Goal: Transaction & Acquisition: Purchase product/service

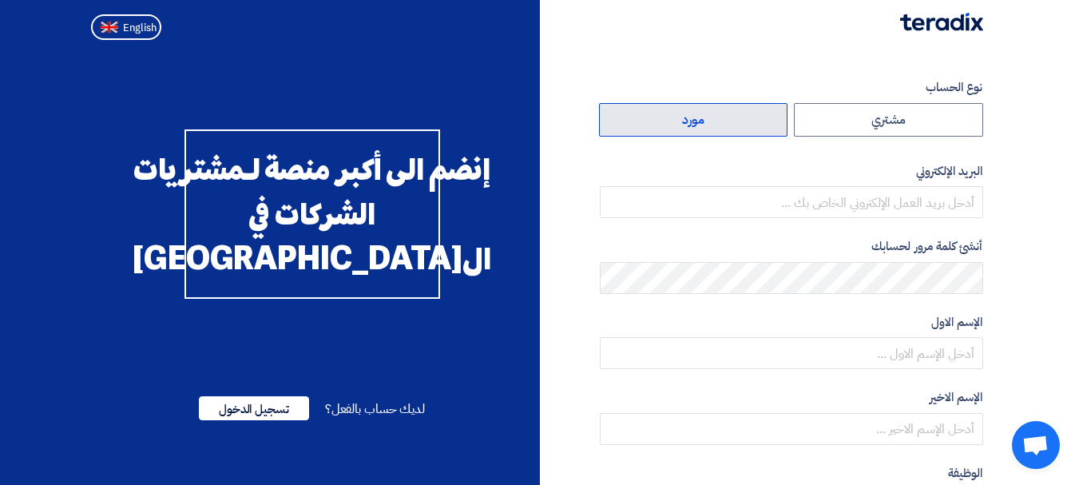
click at [723, 114] on label "مورد" at bounding box center [693, 120] width 189 height 34
click at [723, 114] on input "مورد" at bounding box center [694, 120] width 188 height 32
radio input "true"
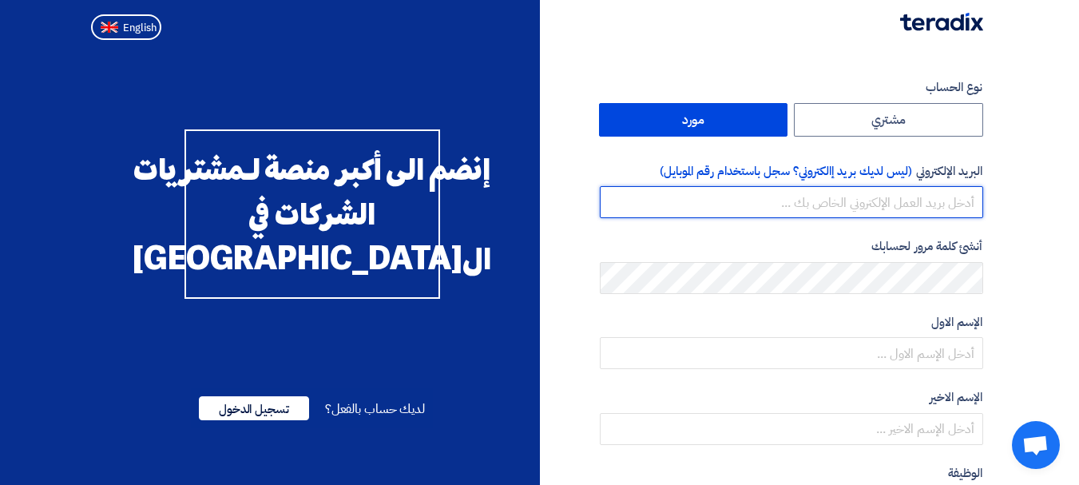
click at [890, 206] on input "email" at bounding box center [791, 202] width 383 height 32
type input "nancy.elsayed@sinamix.com"
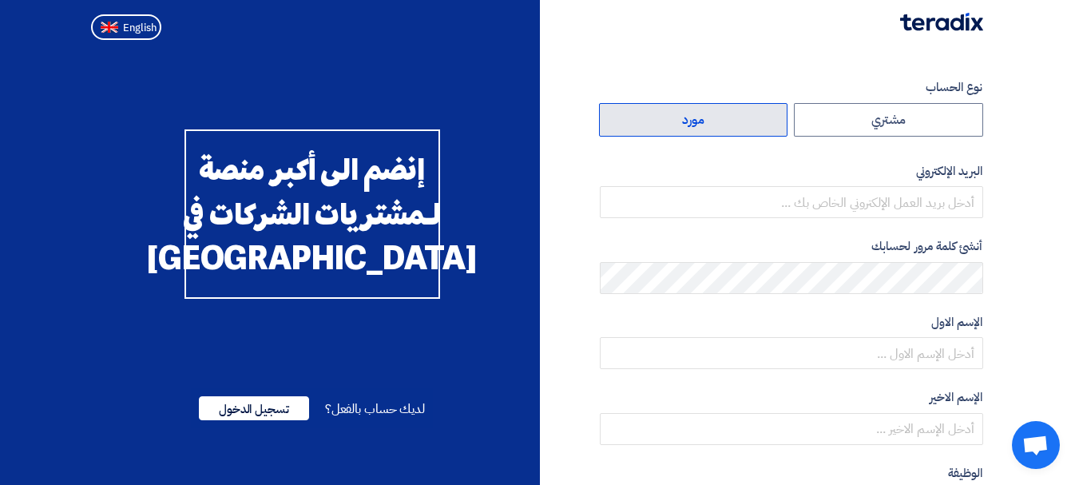
click at [682, 120] on label "مورد" at bounding box center [693, 120] width 189 height 34
click at [682, 120] on input "مورد" at bounding box center [694, 120] width 188 height 32
radio input "true"
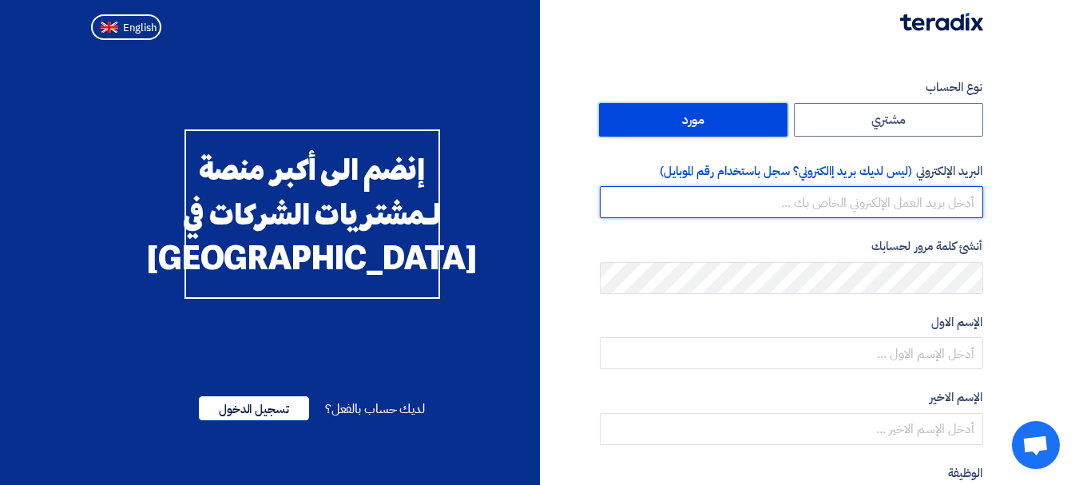
click at [899, 205] on input "email" at bounding box center [791, 202] width 383 height 32
type input "[EMAIL_ADDRESS][DOMAIN_NAME]"
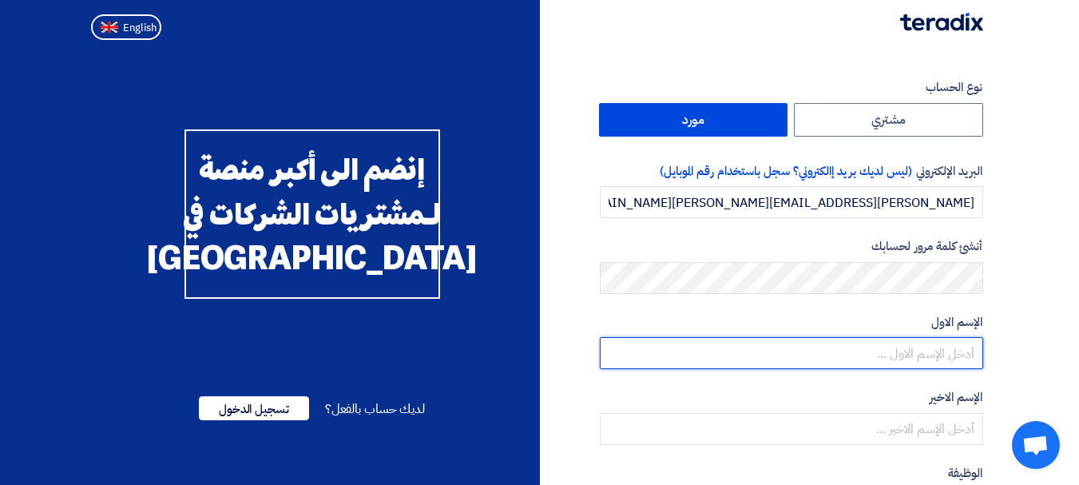
click at [954, 346] on input "text" at bounding box center [791, 353] width 383 height 32
type input "Nancy"
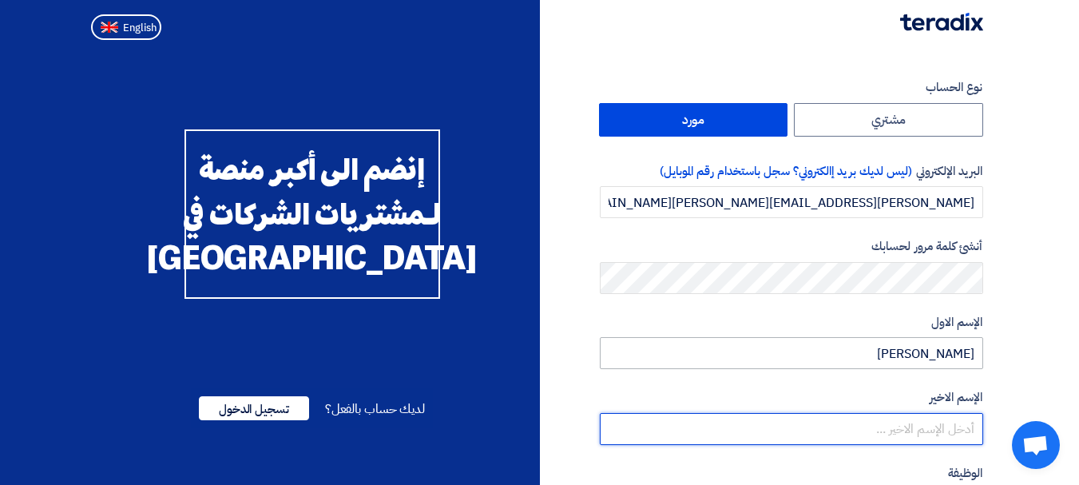
type input "Elsayed"
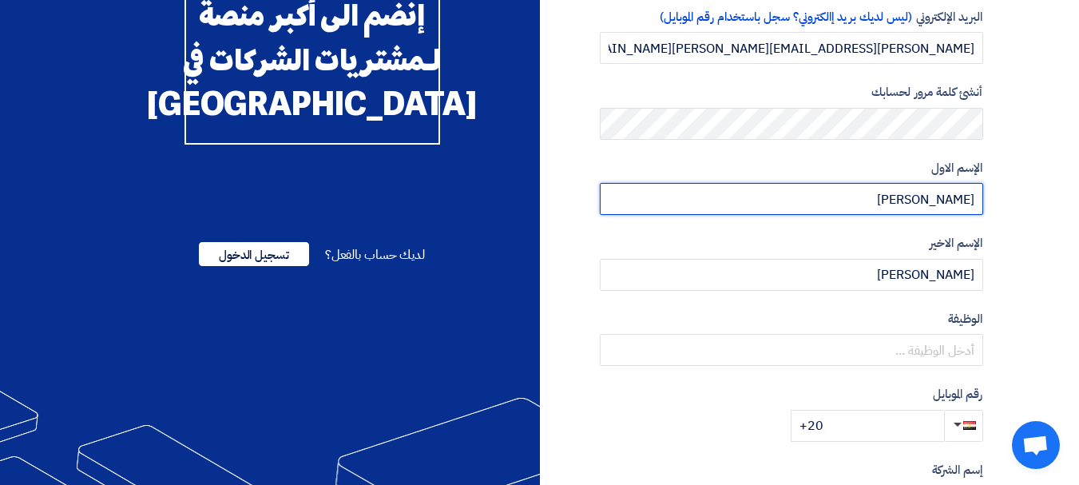
scroll to position [160, 0]
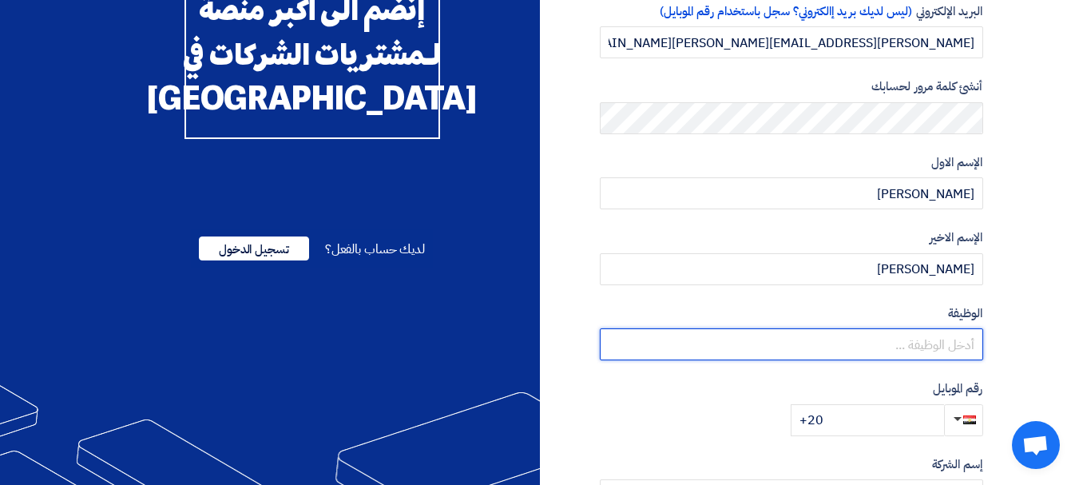
click at [935, 343] on input "text" at bounding box center [791, 344] width 383 height 32
type input "س"
type input "sales account manager"
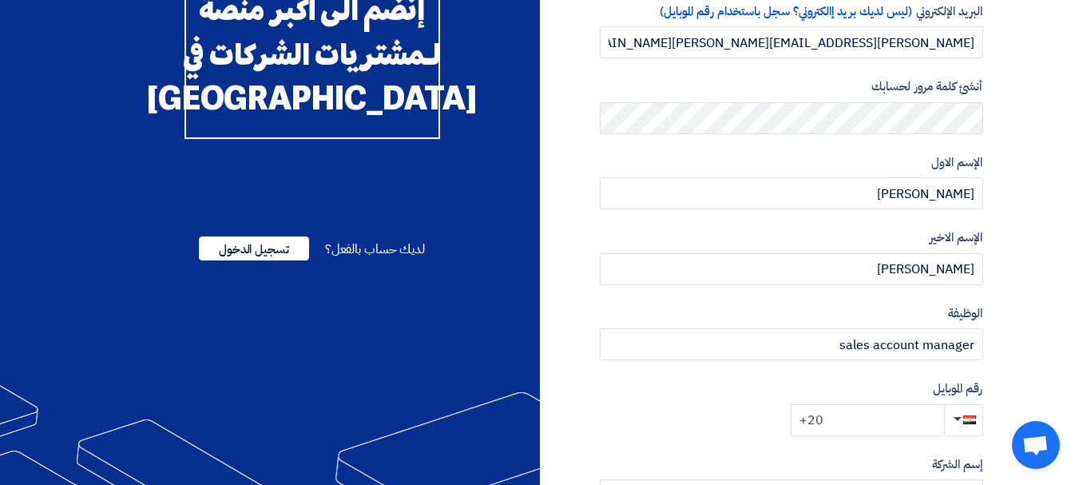
click at [850, 422] on input "+20" at bounding box center [866, 420] width 153 height 32
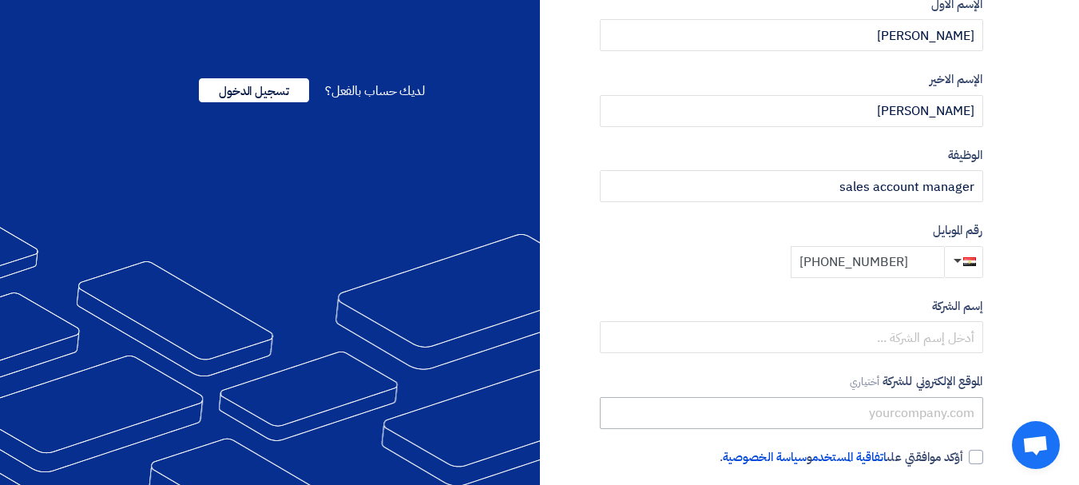
scroll to position [319, 0]
type input "+20 1028455644"
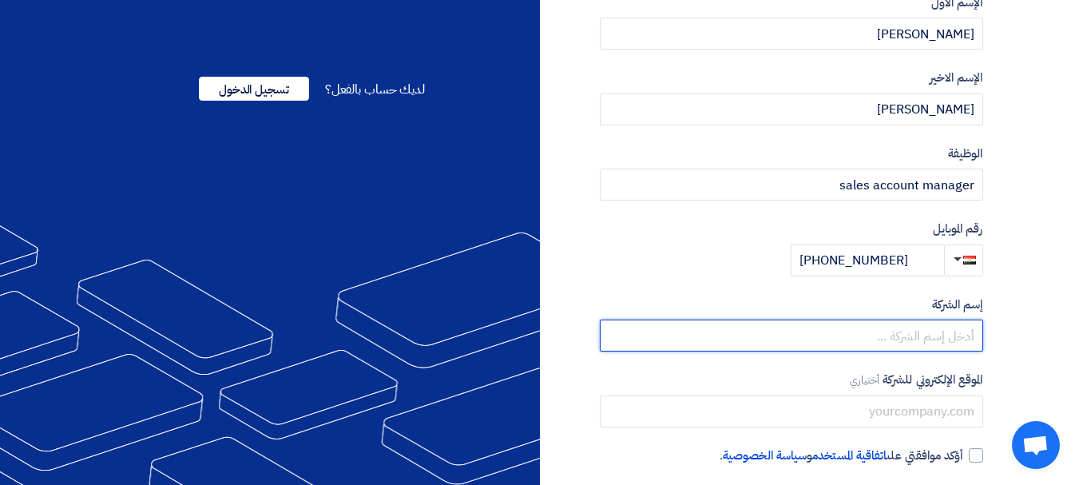
click at [933, 333] on input "text" at bounding box center [791, 335] width 383 height 32
type input "Sinamix Automation"
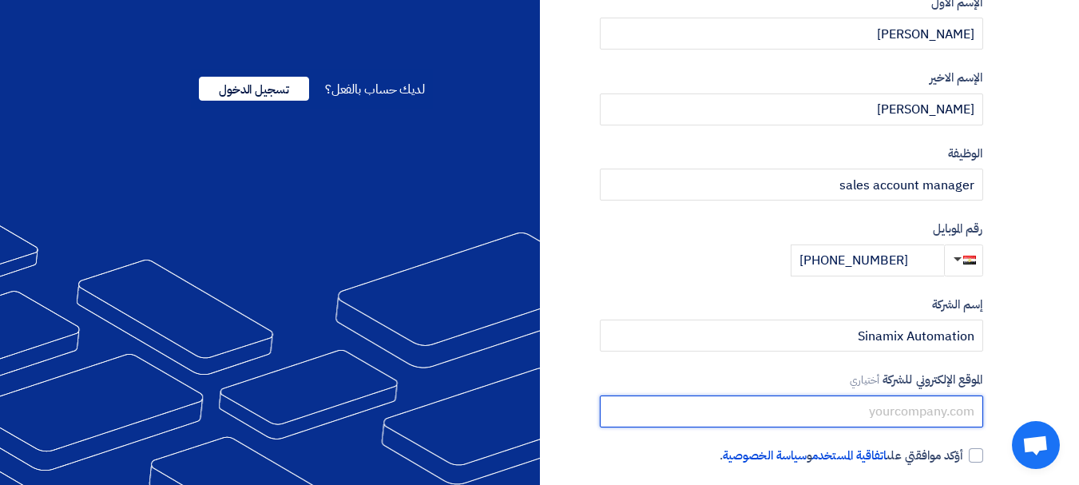
click at [917, 411] on input "text" at bounding box center [791, 411] width 383 height 32
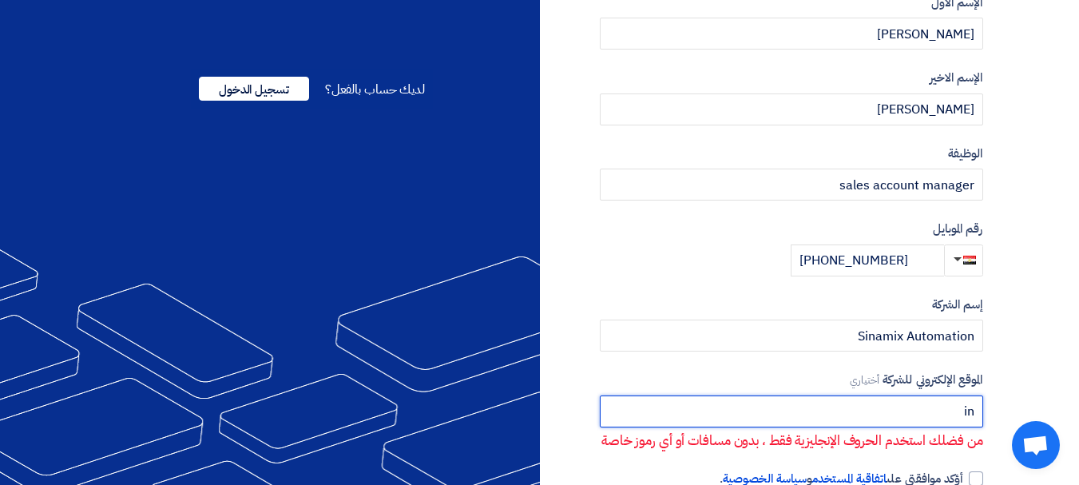
type input "i"
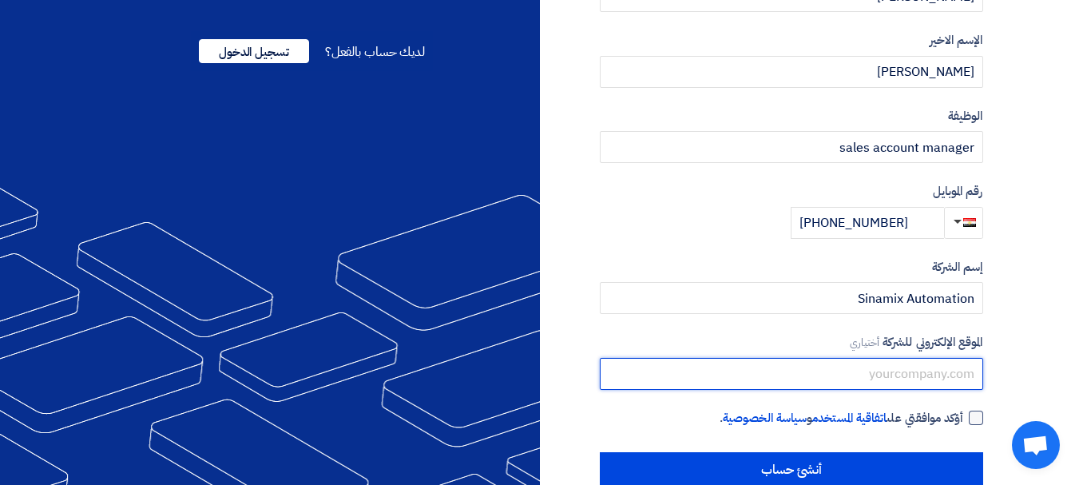
scroll to position [391, 0]
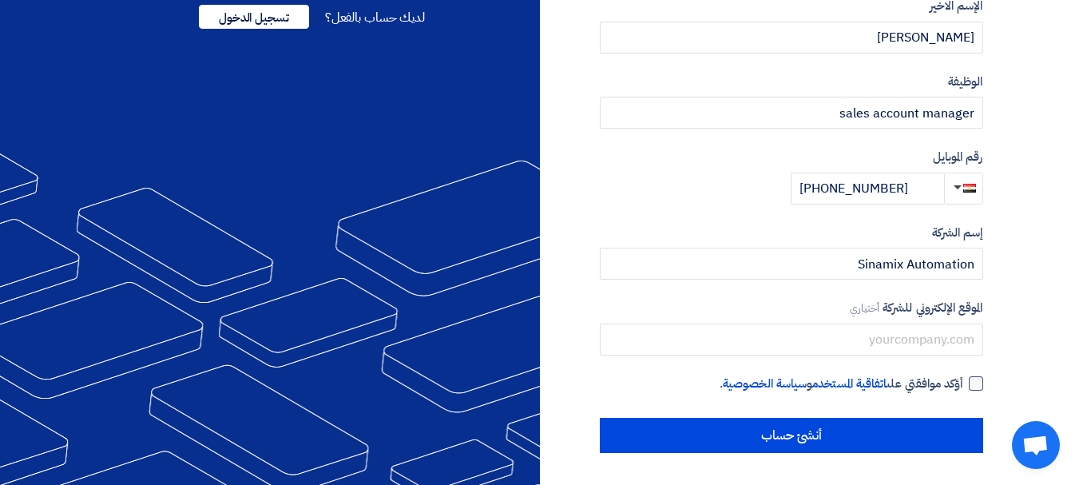
click at [973, 384] on div at bounding box center [976, 383] width 14 height 14
click at [964, 384] on input "أؤكد موافقتي على اتفاقية المستخدم و سياسة الخصوصية ." at bounding box center [771, 390] width 383 height 32
checkbox input "true"
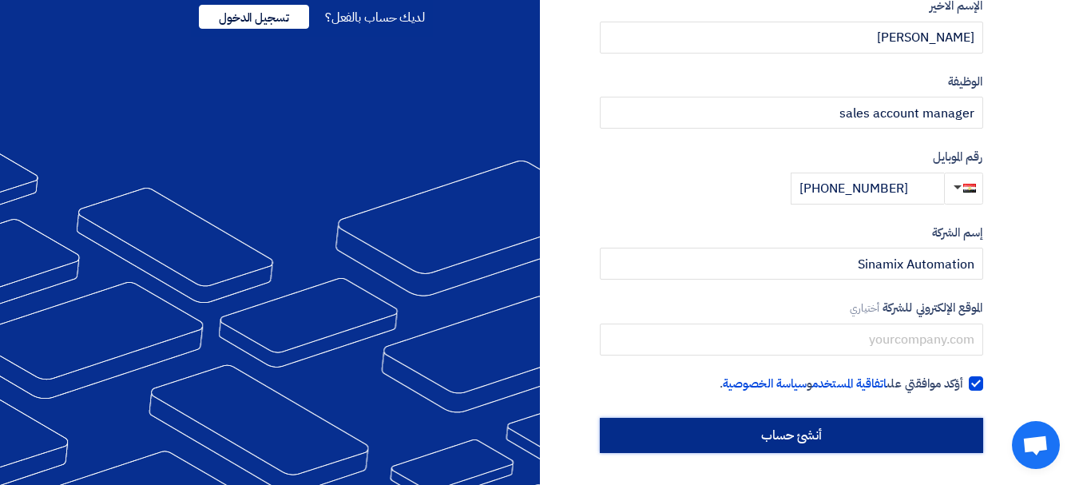
click at [866, 431] on input "أنشئ حساب" at bounding box center [791, 435] width 383 height 35
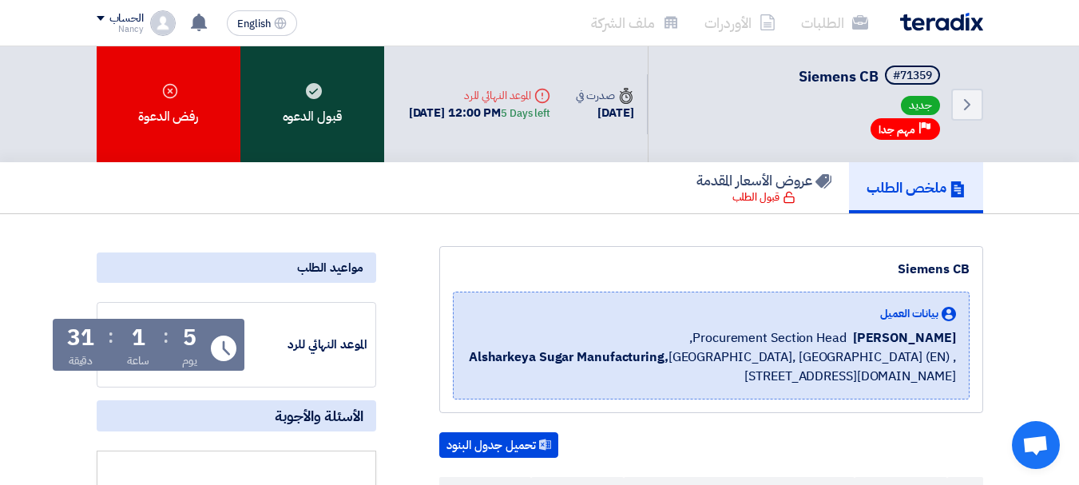
click at [312, 97] on use at bounding box center [314, 91] width 16 height 16
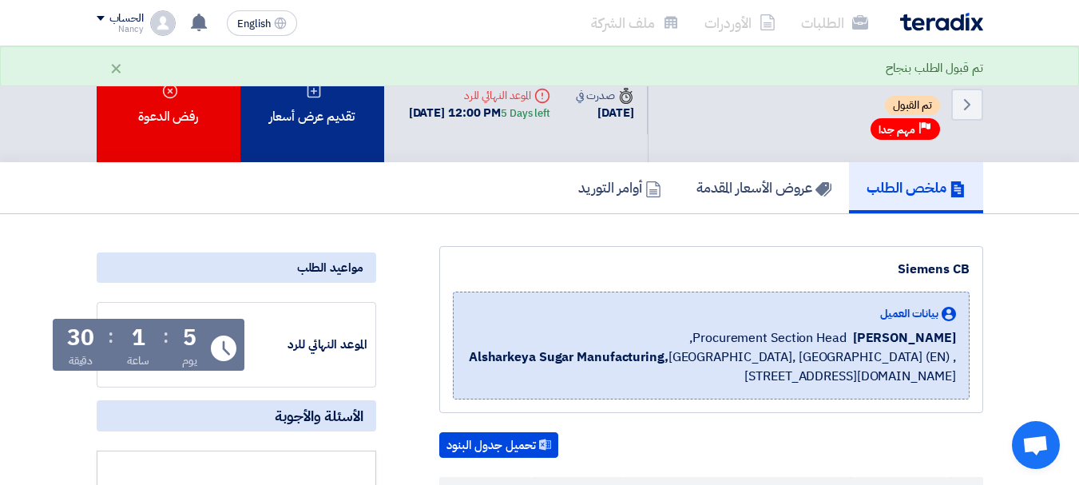
click at [299, 104] on div "تقديم عرض أسعار" at bounding box center [312, 104] width 144 height 116
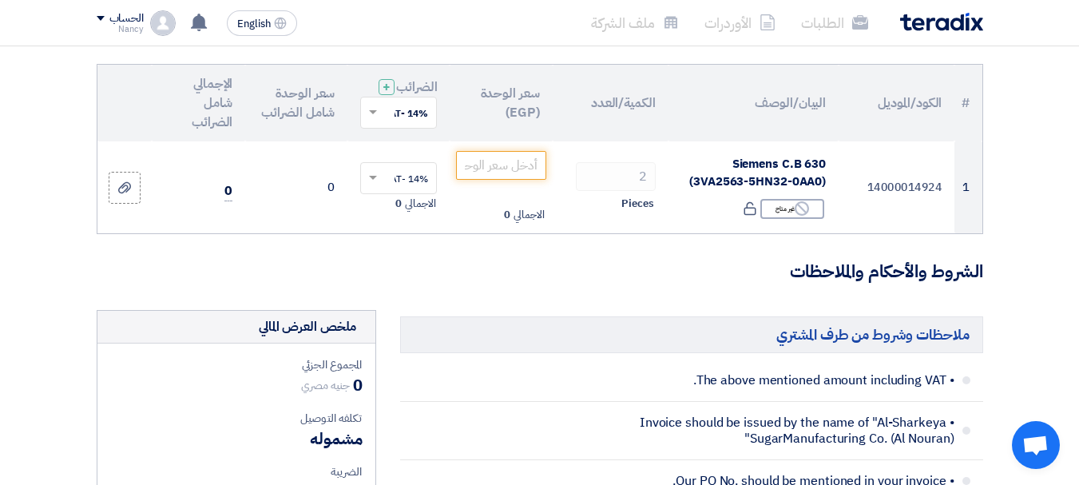
scroll to position [160, 0]
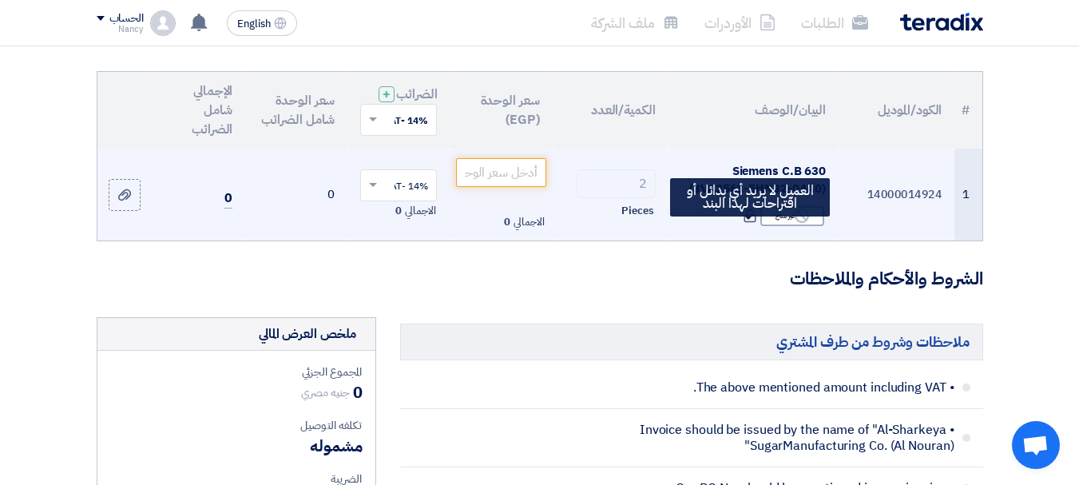
click at [748, 223] on icon at bounding box center [750, 215] width 14 height 14
click at [748, 223] on use at bounding box center [750, 216] width 12 height 14
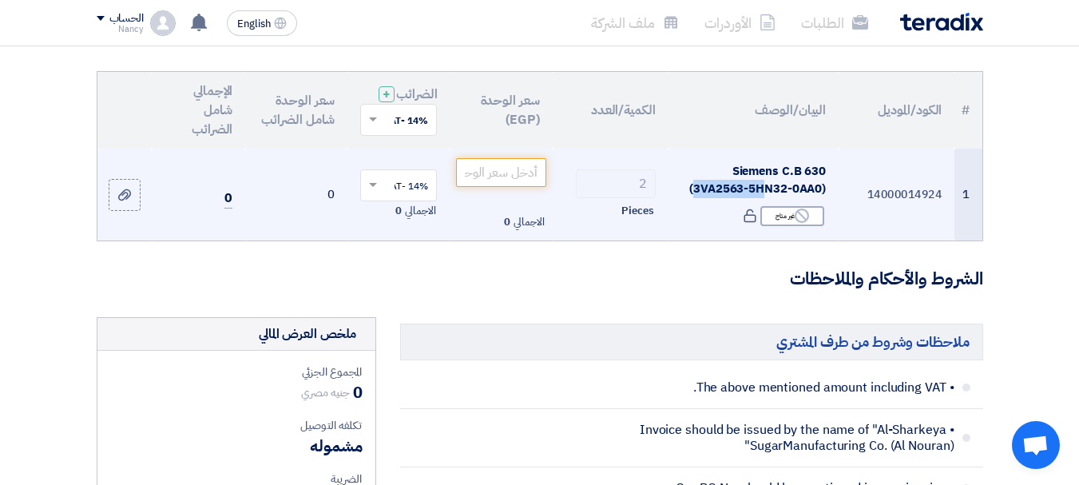
drag, startPoint x: 691, startPoint y: 199, endPoint x: 767, endPoint y: 200, distance: 75.1
click at [767, 198] on span "Siemens C.B 630 (3VA2563-5HN32-0AA0)" at bounding box center [757, 180] width 137 height 36
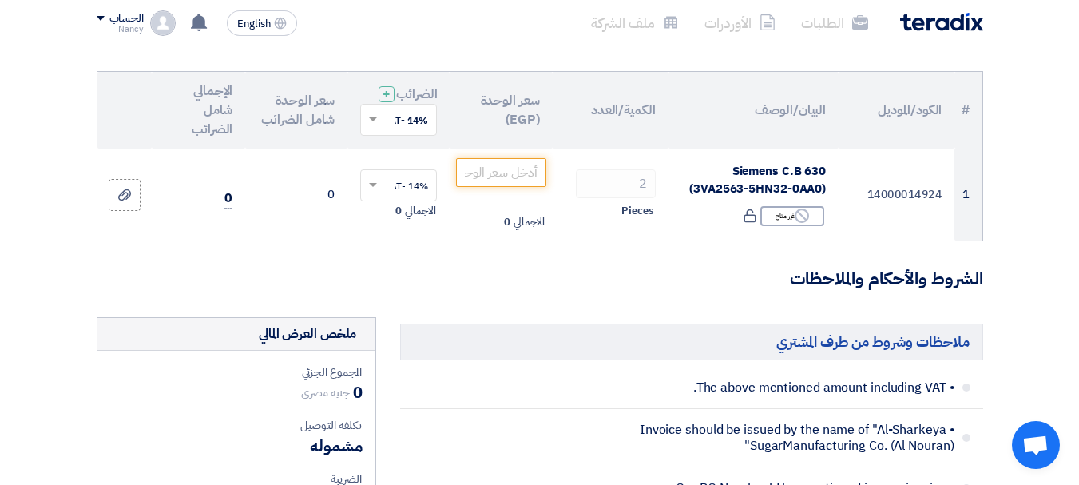
click at [372, 123] on span at bounding box center [373, 120] width 8 height 6
click at [373, 121] on span at bounding box center [373, 119] width 8 height 4
click at [373, 123] on span at bounding box center [373, 120] width 8 height 6
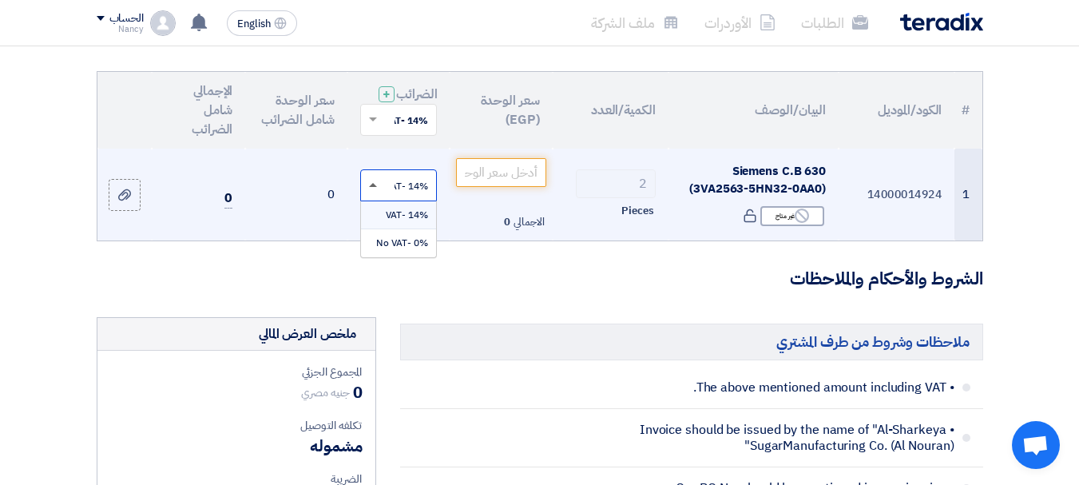
click at [374, 187] on span at bounding box center [373, 185] width 8 height 4
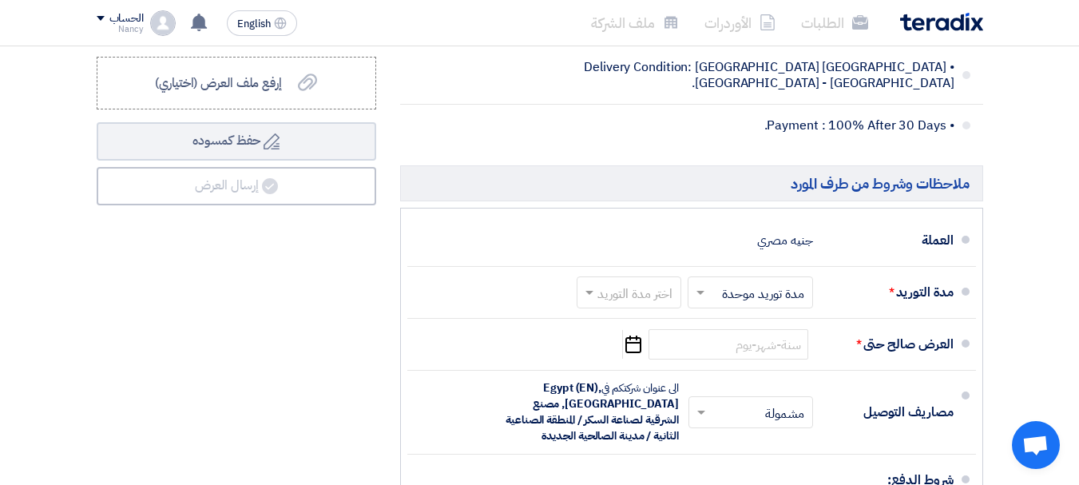
scroll to position [719, 0]
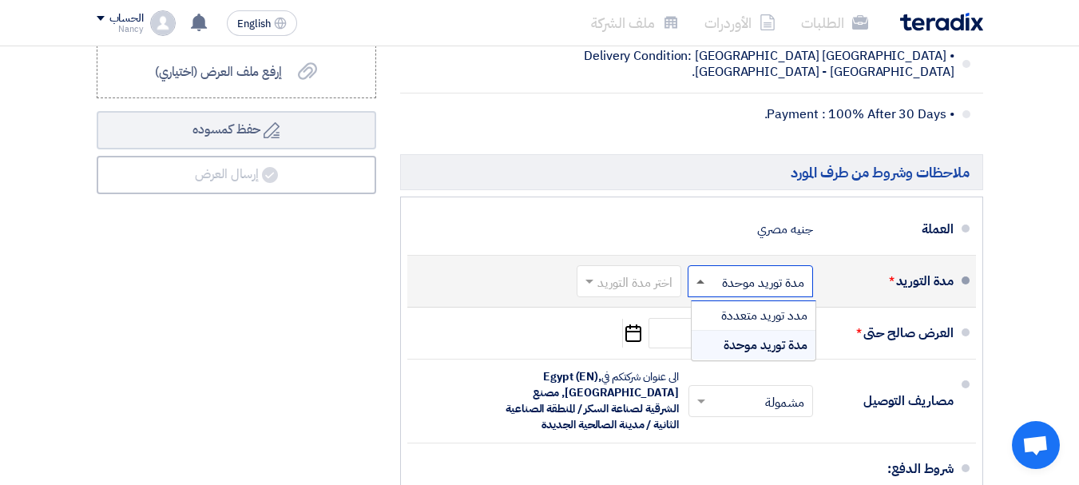
click at [699, 283] on span at bounding box center [700, 281] width 8 height 4
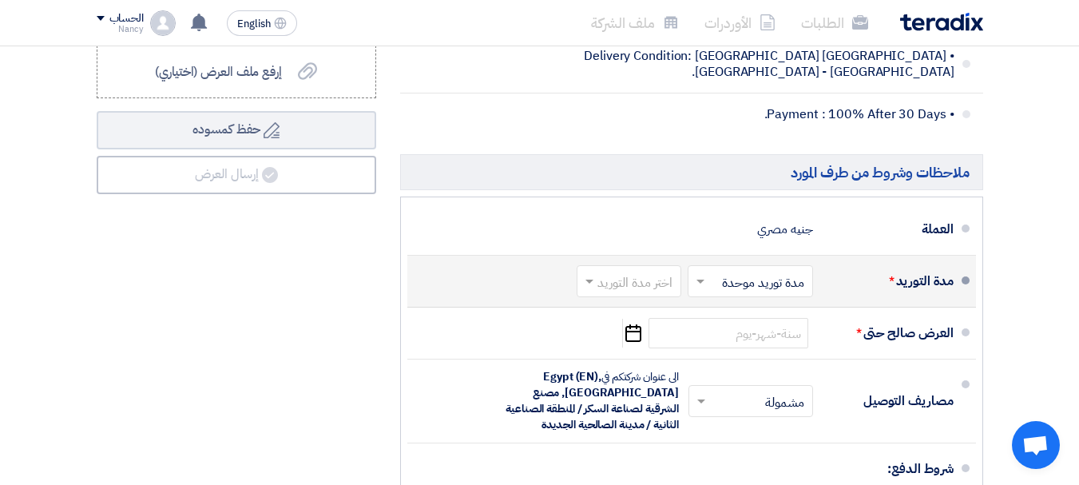
click at [589, 289] on span at bounding box center [587, 281] width 20 height 16
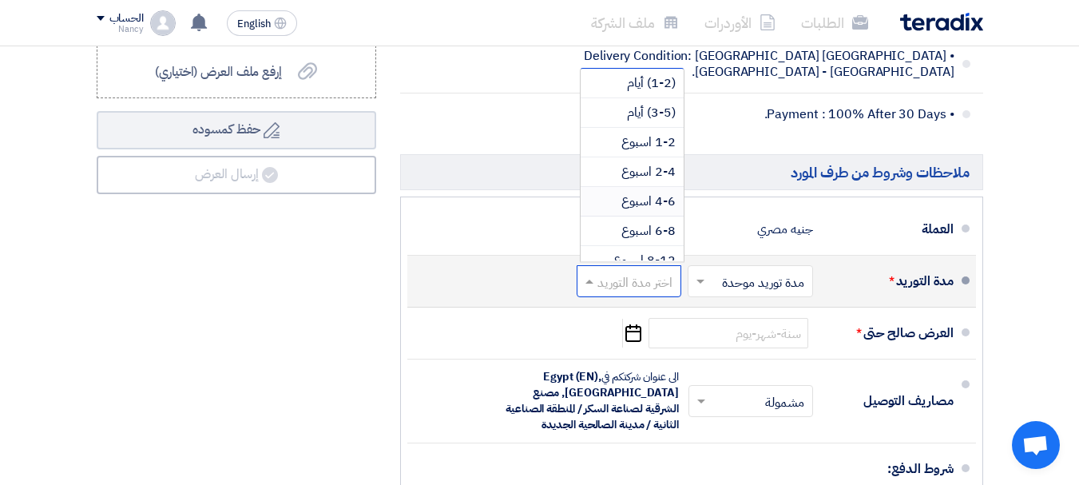
scroll to position [133, 0]
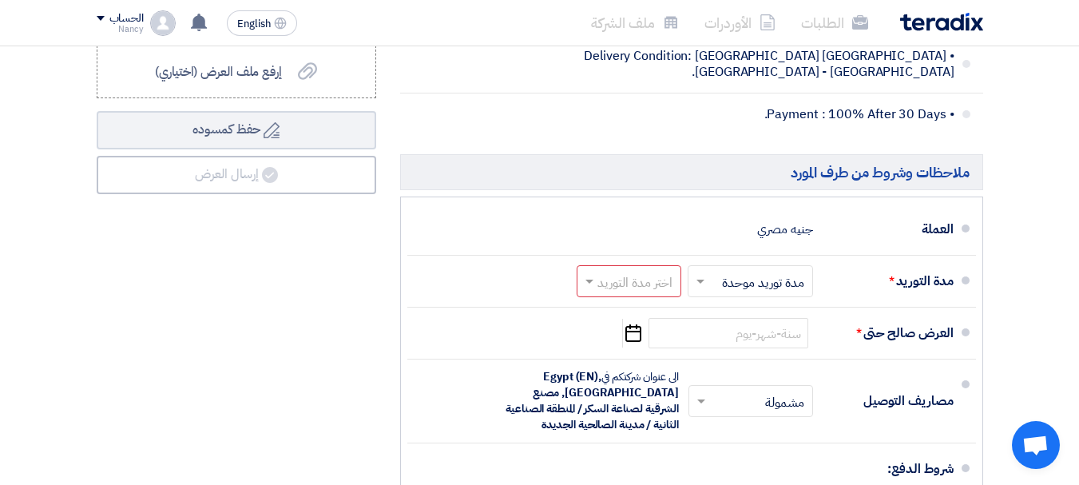
click at [1017, 313] on section "تفاصيل الطلب # الكود/الموديل البيان/الوصف الكمية/العدد سعر الوحدة (EGP) الضرائب…" at bounding box center [539, 90] width 1079 height 1321
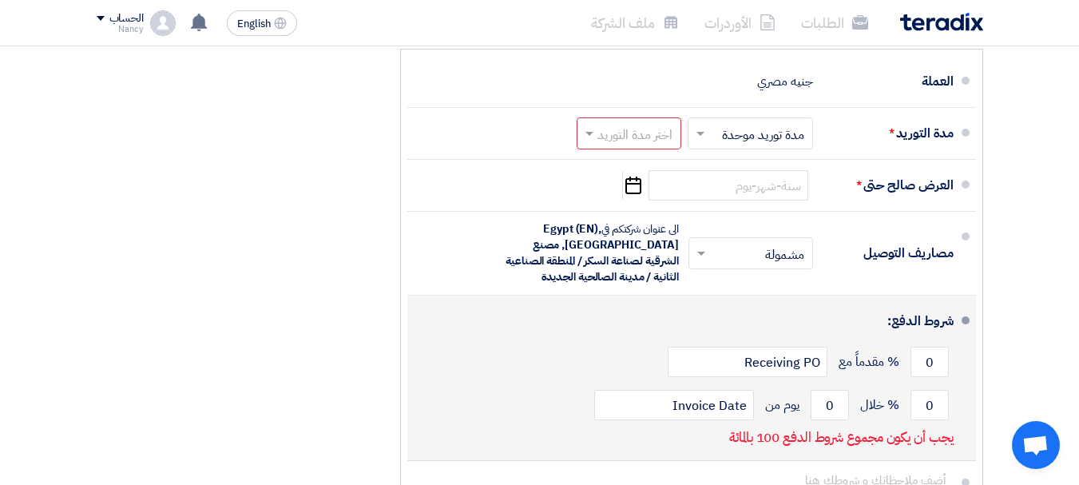
scroll to position [878, 0]
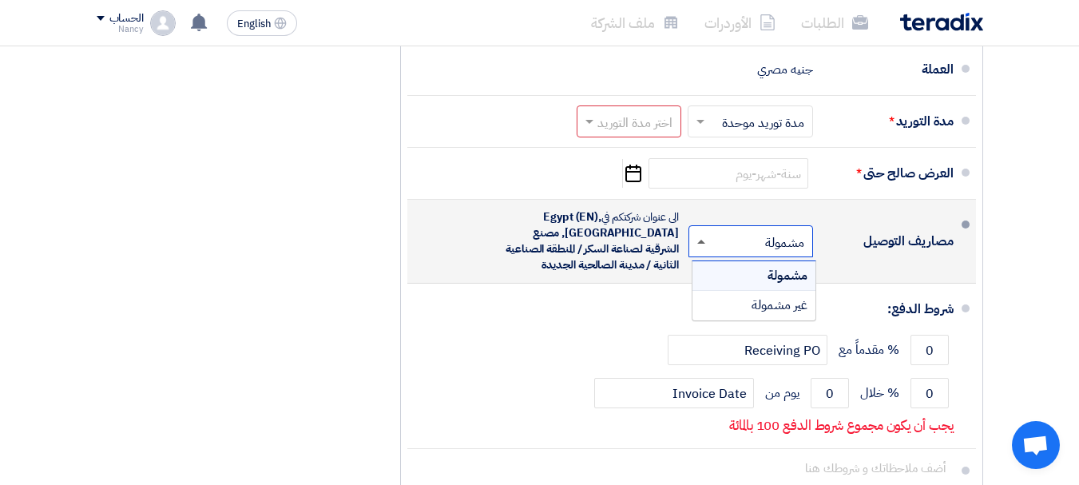
click at [701, 249] on span at bounding box center [699, 241] width 20 height 16
click at [702, 249] on span at bounding box center [699, 241] width 20 height 16
click at [699, 244] on span at bounding box center [701, 242] width 8 height 4
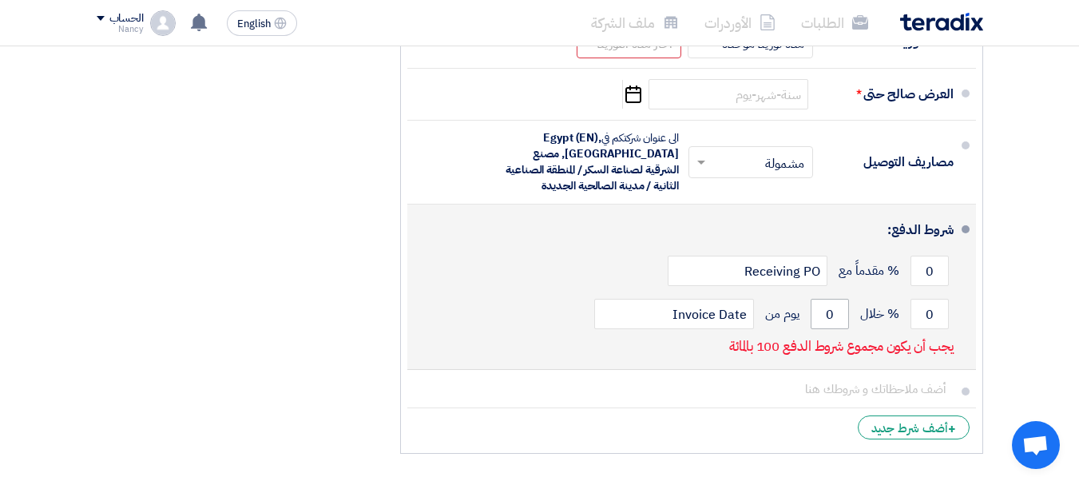
scroll to position [958, 0]
drag, startPoint x: 923, startPoint y: 279, endPoint x: 951, endPoint y: 286, distance: 28.9
click at [951, 286] on div "0 % مقدماً مع Receiving PO" at bounding box center [686, 269] width 533 height 43
click at [831, 328] on input "0" at bounding box center [829, 313] width 38 height 30
click at [916, 285] on input "0" at bounding box center [929, 270] width 38 height 30
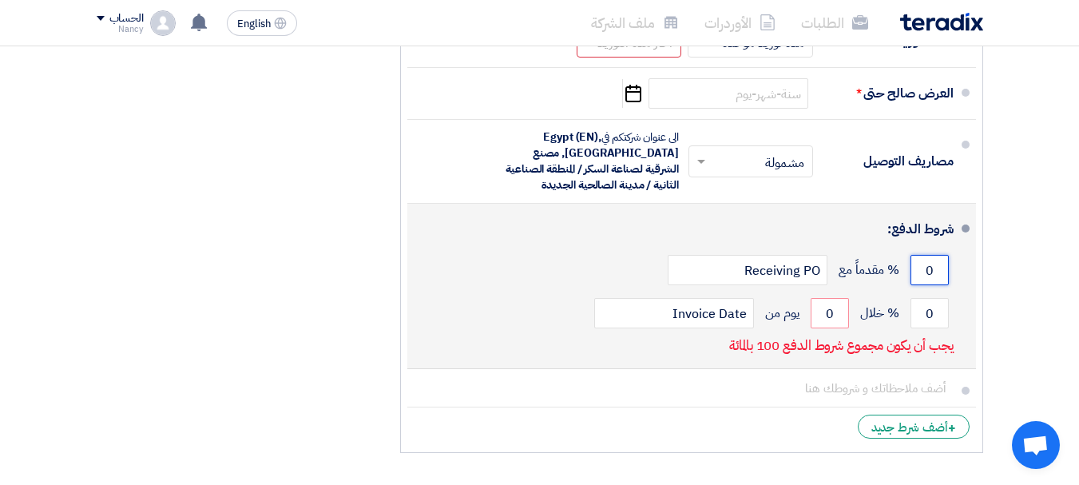
drag, startPoint x: 922, startPoint y: 286, endPoint x: 941, endPoint y: 284, distance: 19.2
click at [941, 284] on input "0" at bounding box center [929, 270] width 38 height 30
type input "50"
click at [926, 328] on input "0" at bounding box center [929, 313] width 38 height 30
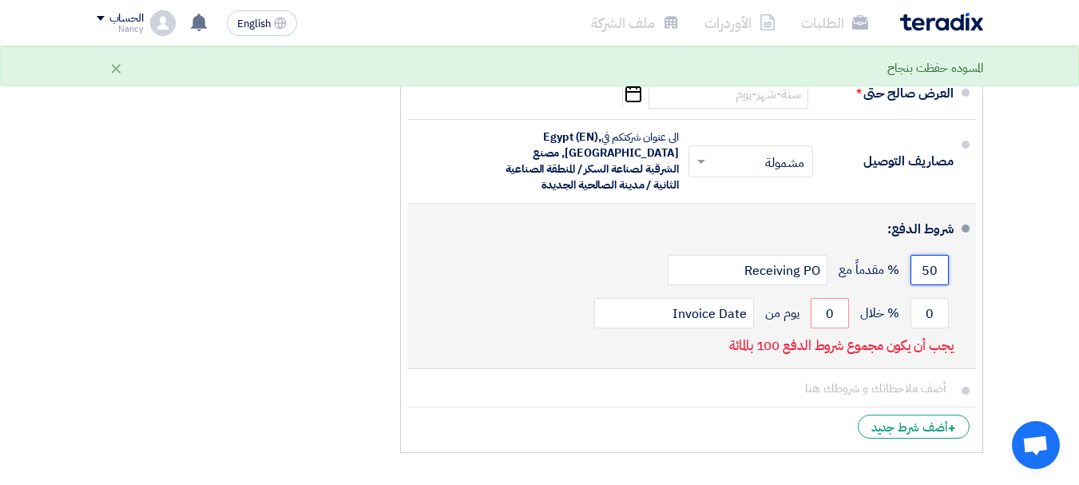
drag, startPoint x: 918, startPoint y: 289, endPoint x: 910, endPoint y: 293, distance: 8.9
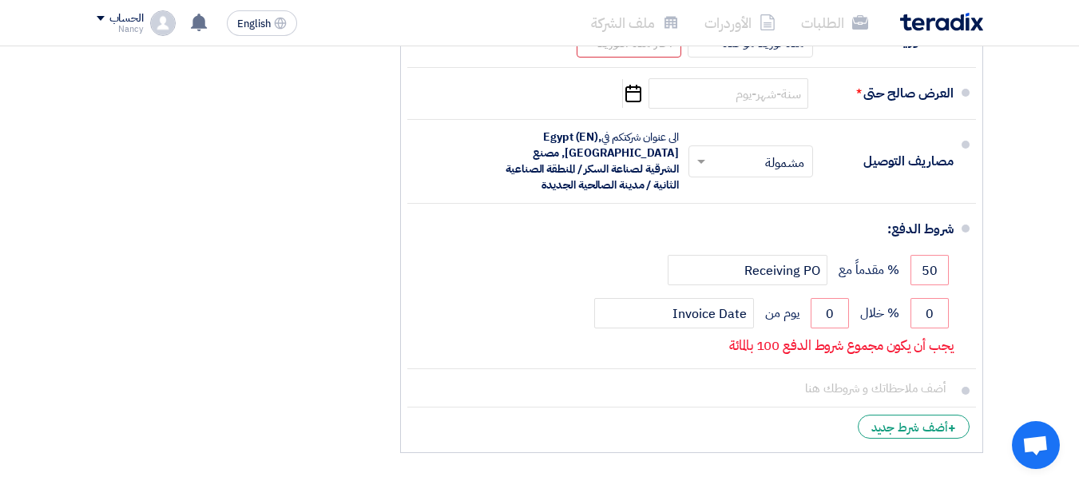
drag, startPoint x: 910, startPoint y: 293, endPoint x: 1017, endPoint y: 285, distance: 107.3
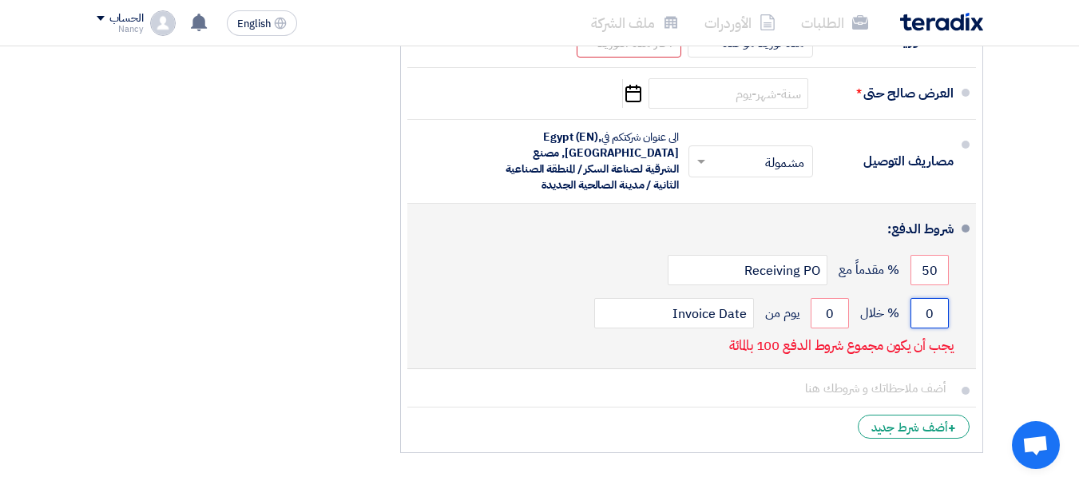
drag, startPoint x: 920, startPoint y: 326, endPoint x: 932, endPoint y: 327, distance: 12.1
click at [932, 327] on input "0" at bounding box center [929, 313] width 38 height 30
type input "50"
click at [833, 326] on input "0" at bounding box center [829, 313] width 38 height 30
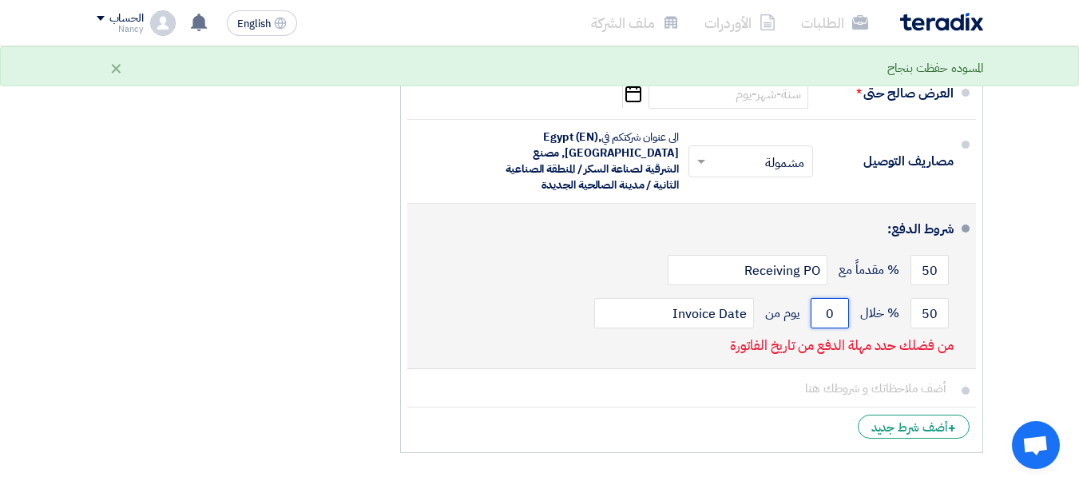
drag, startPoint x: 825, startPoint y: 324, endPoint x: 833, endPoint y: 331, distance: 10.2
click at [834, 324] on input "0" at bounding box center [829, 313] width 38 height 30
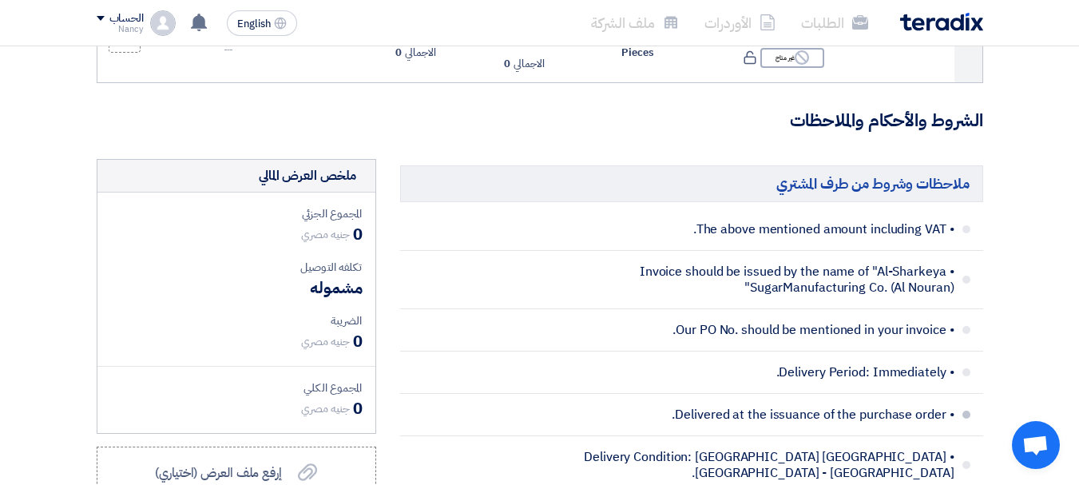
scroll to position [160, 0]
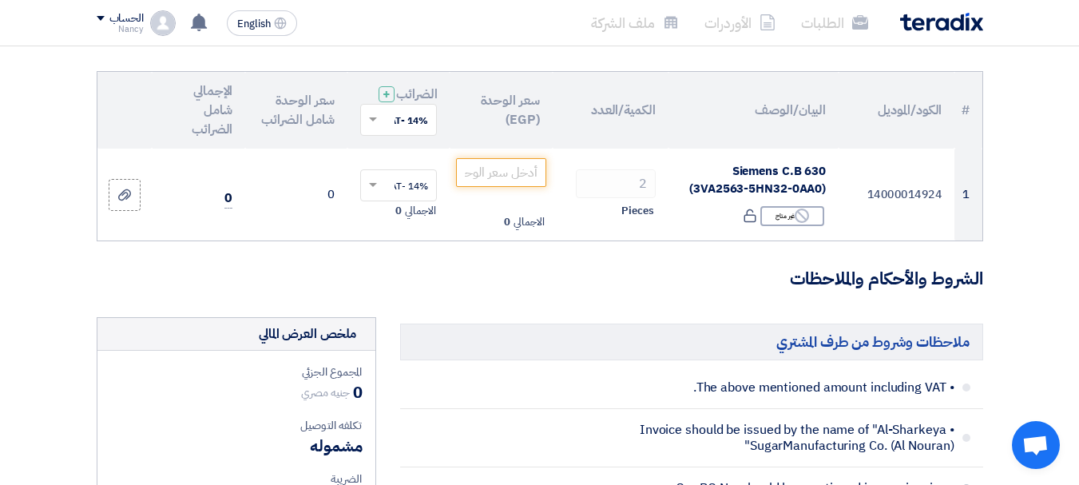
type input "30"
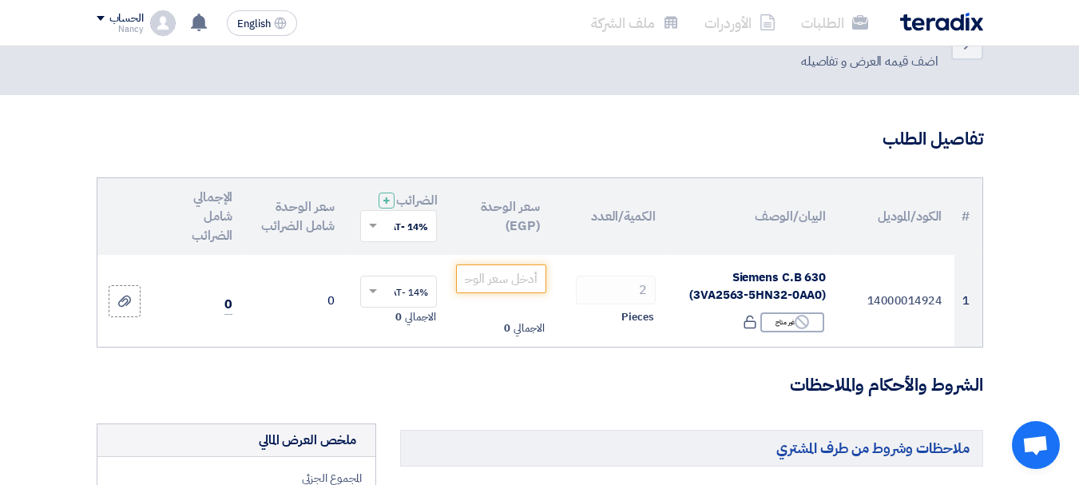
scroll to position [0, 0]
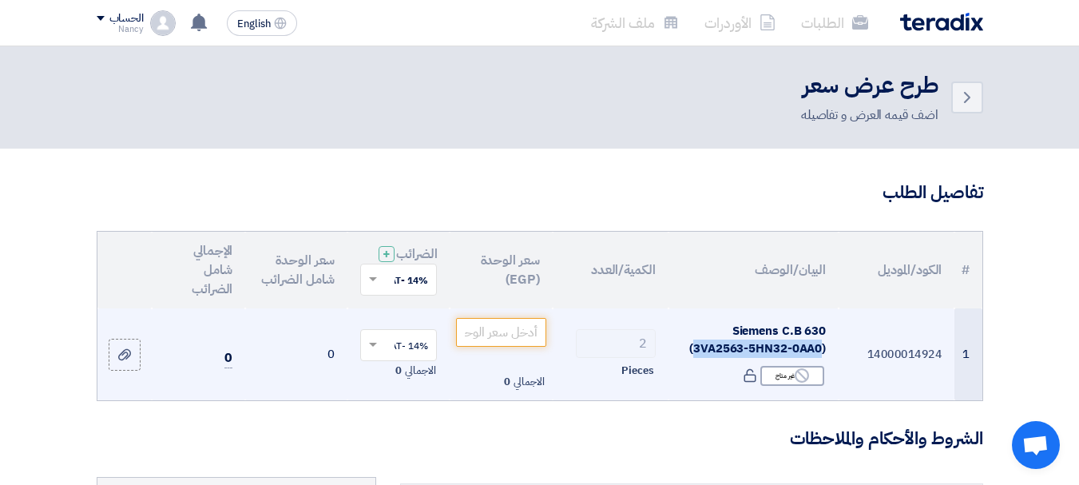
drag, startPoint x: 695, startPoint y: 359, endPoint x: 820, endPoint y: 365, distance: 125.5
click at [820, 358] on span "Siemens C.B 630 (3VA2563-5HN32-0AA0)" at bounding box center [757, 340] width 137 height 36
copy span "3VA2563-5HN32-0AA0"
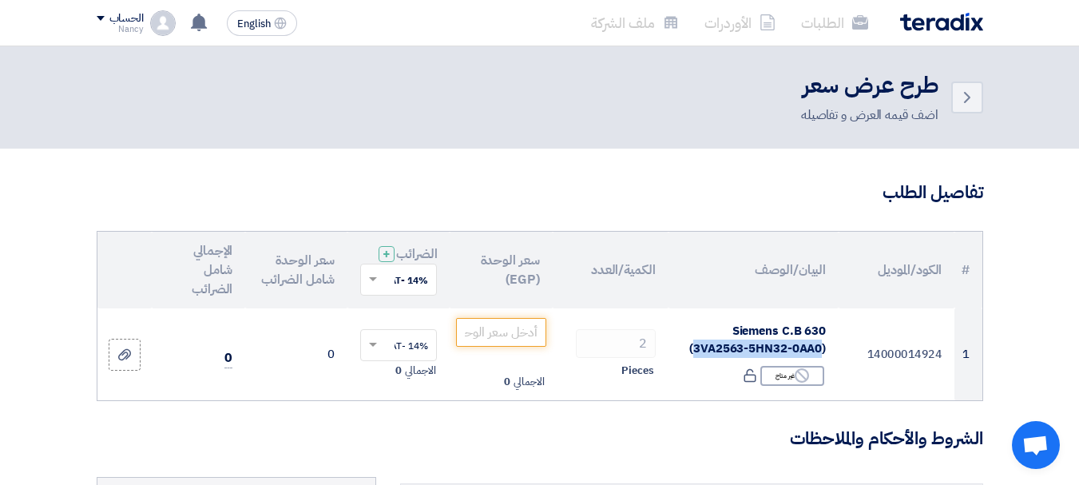
copy span "3VA2563-5HN32-0AA0"
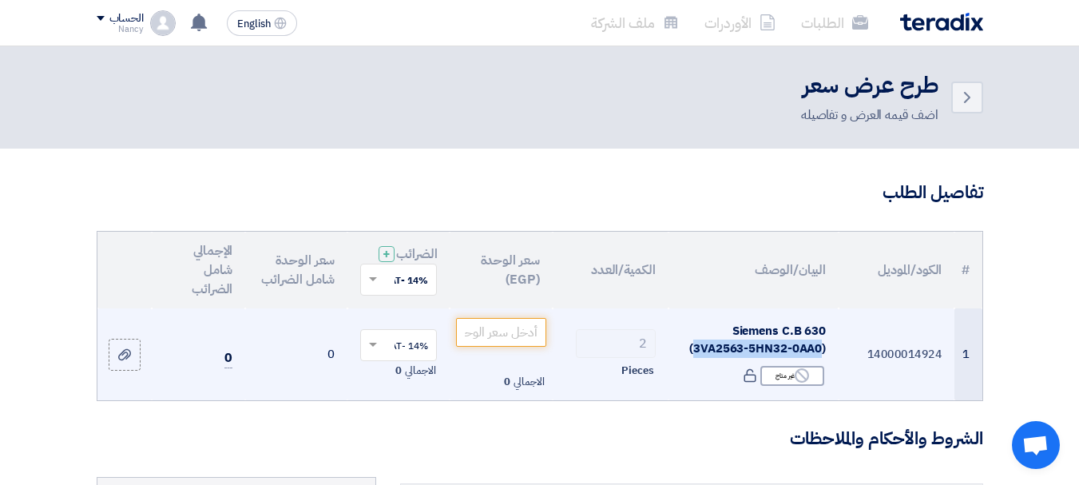
click at [707, 357] on span "Siemens C.B 630 (3VA2563-5HN32-0AA0)" at bounding box center [757, 340] width 137 height 36
drag, startPoint x: 694, startPoint y: 359, endPoint x: 820, endPoint y: 355, distance: 126.2
click at [820, 355] on span "Siemens C.B 630 (3VA2563-5HN32-0AA0)" at bounding box center [757, 340] width 137 height 36
copy span "3VA2563-5HN32-0AA0"
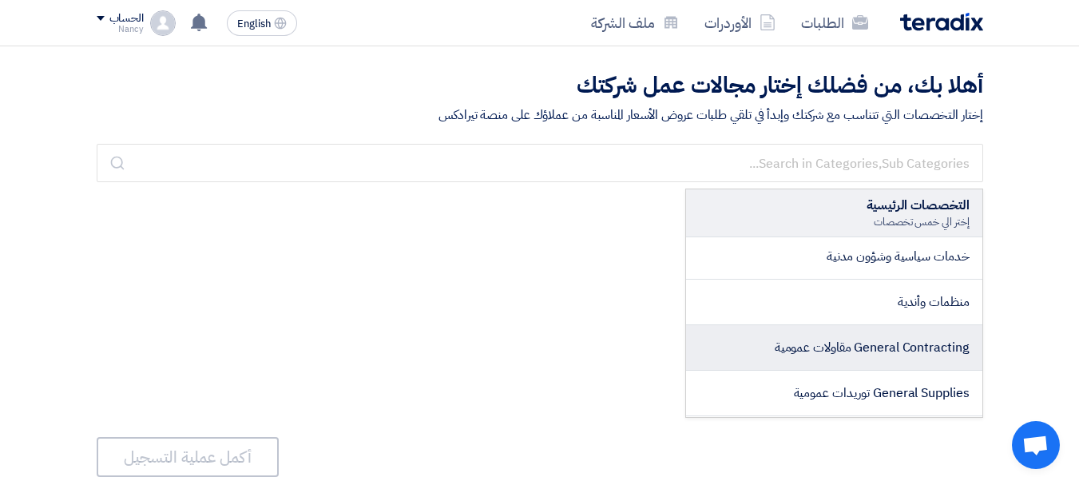
scroll to position [2732, 0]
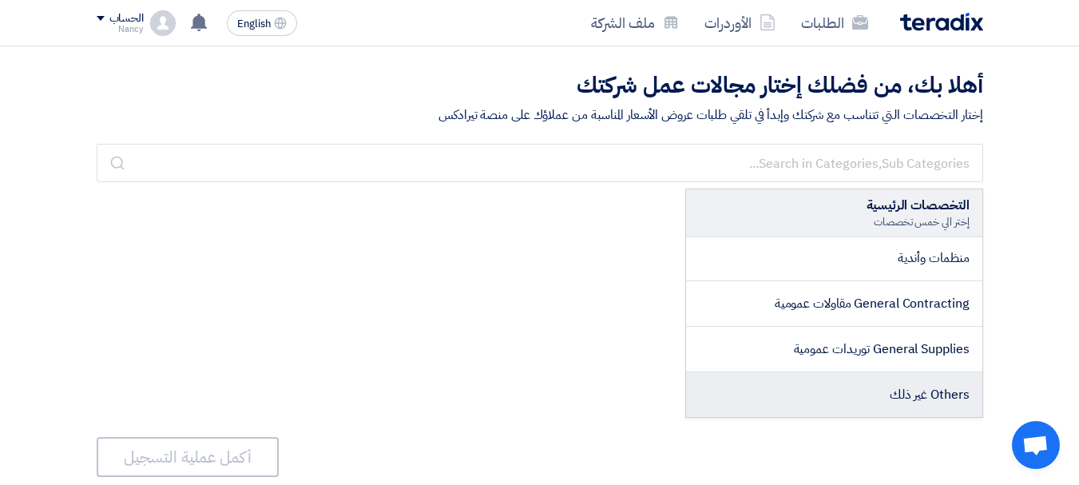
click at [933, 394] on span "Others غير ذلك" at bounding box center [929, 394] width 80 height 19
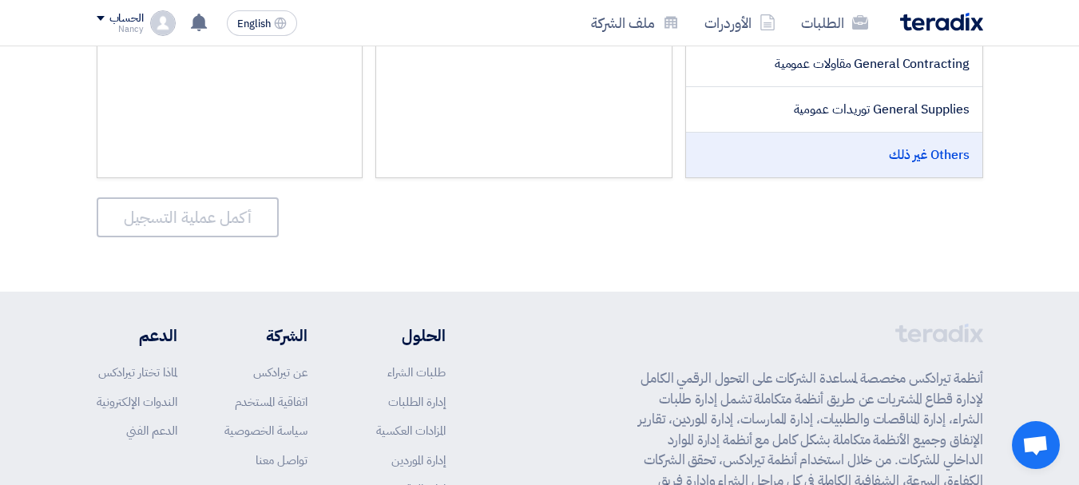
scroll to position [0, 0]
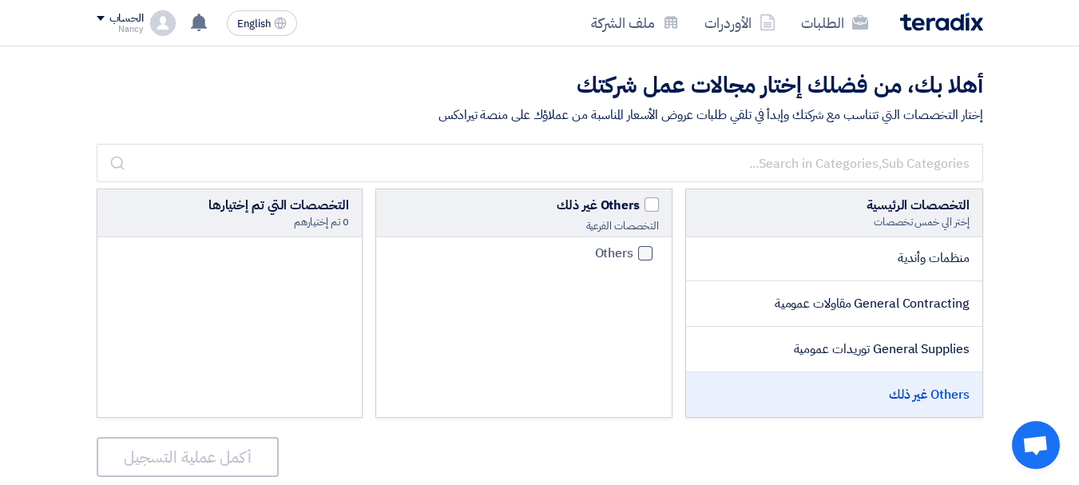
click at [647, 250] on div at bounding box center [645, 253] width 14 height 14
click at [633, 250] on input "Others" at bounding box center [628, 253] width 10 height 10
checkbox input "true"
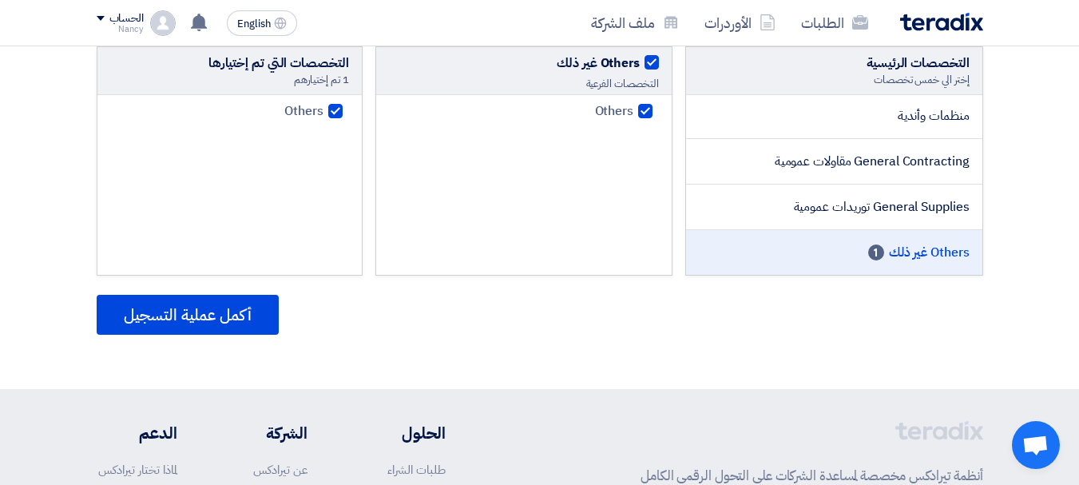
scroll to position [240, 0]
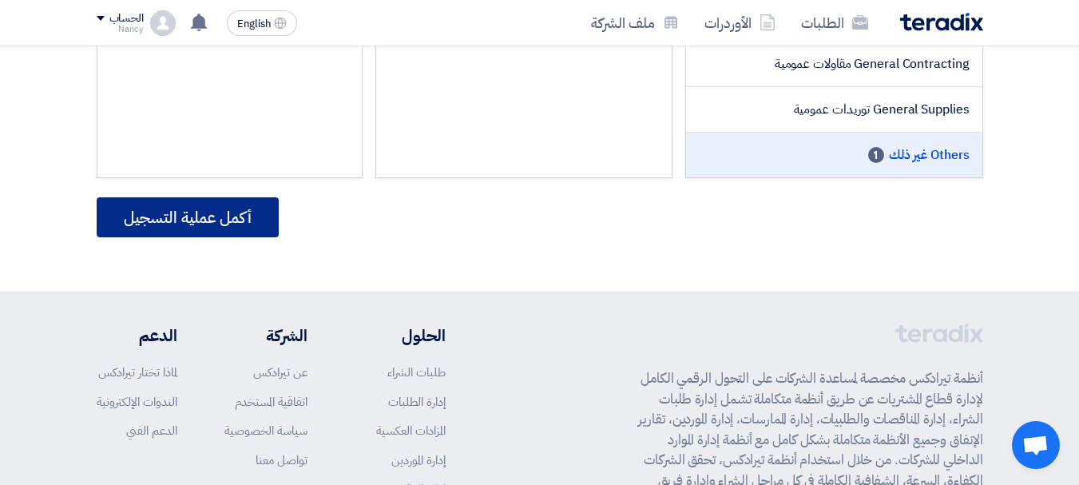
click at [243, 215] on button "أكمل عملية التسجيل" at bounding box center [188, 217] width 182 height 40
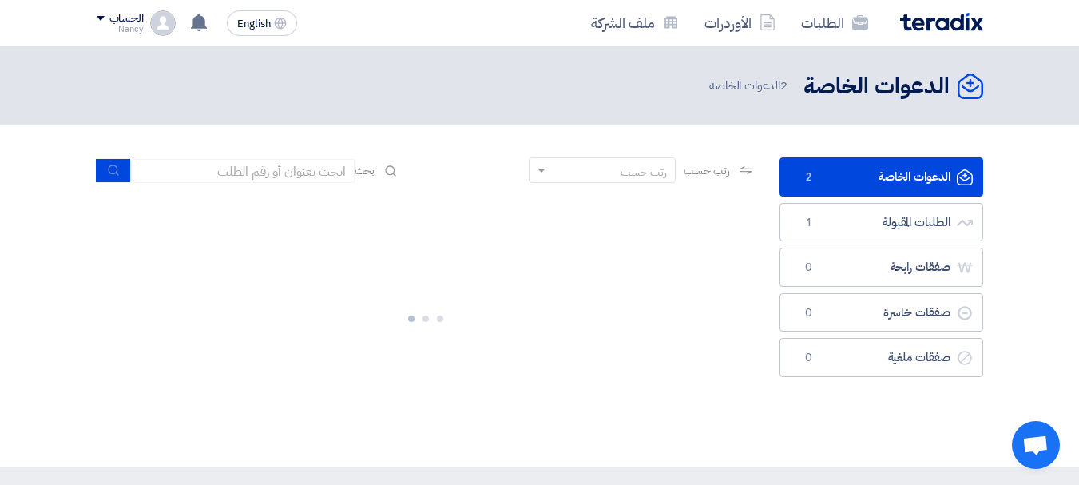
click at [913, 177] on link "الدعوات الخاصة الدعوات الخاصة 2" at bounding box center [881, 176] width 204 height 39
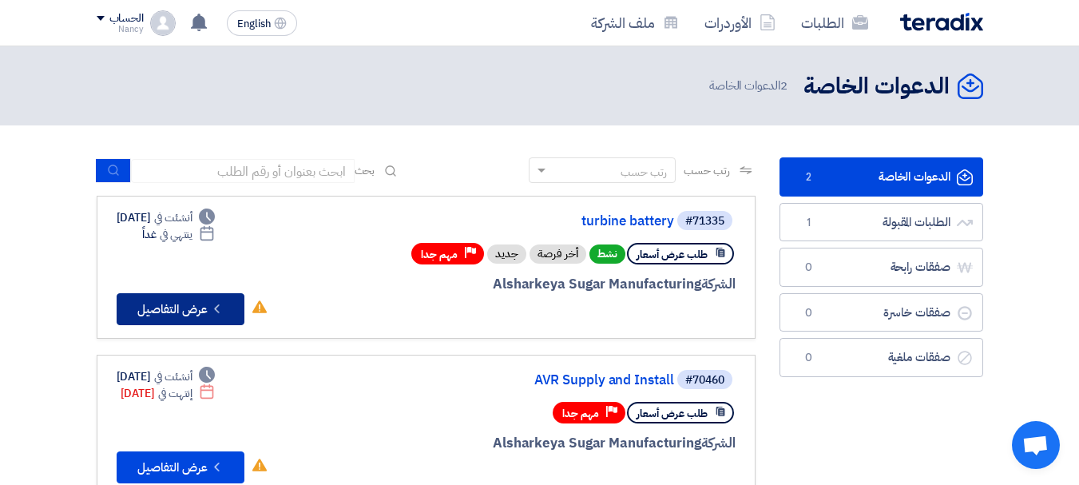
click at [190, 308] on button "Check details عرض التفاصيل" at bounding box center [181, 309] width 128 height 32
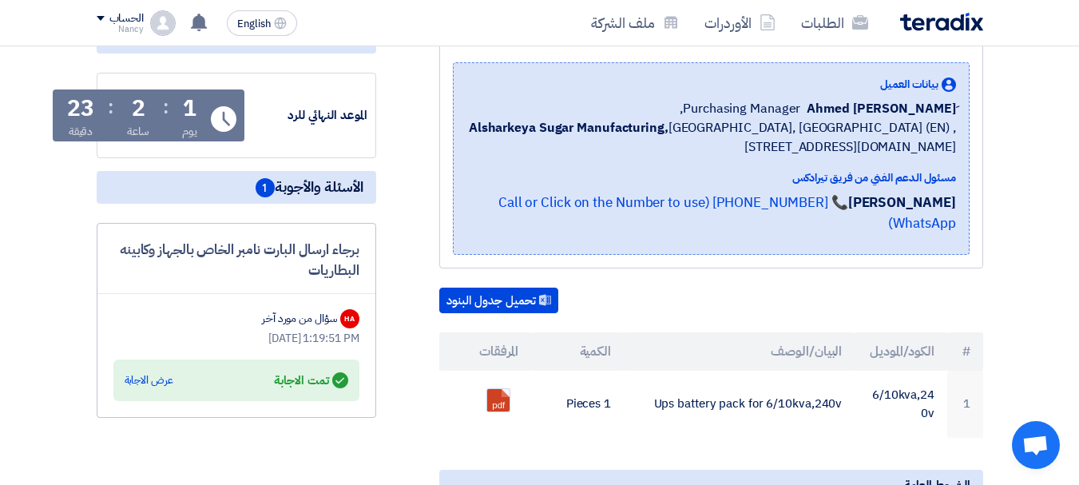
scroll to position [240, 0]
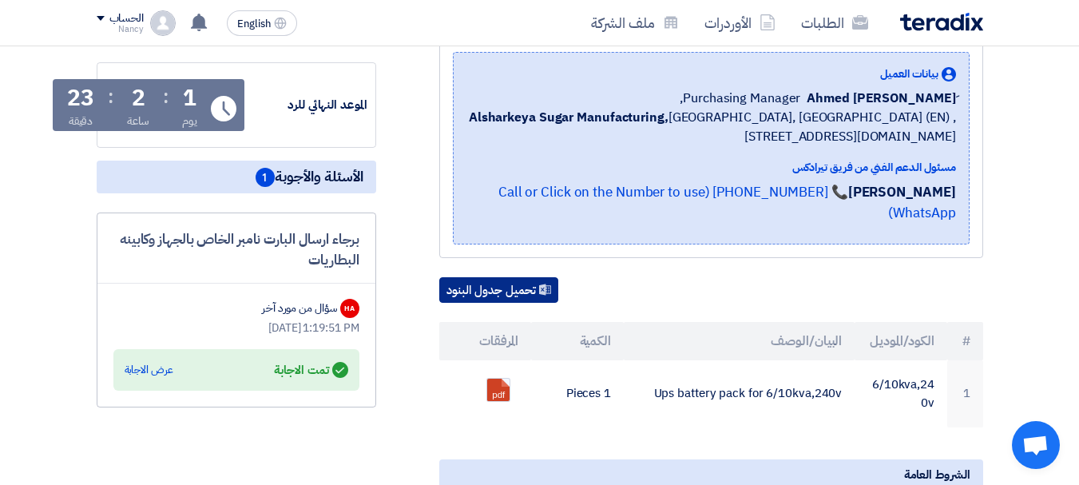
click at [516, 277] on button "تحميل جدول البنود" at bounding box center [498, 290] width 119 height 26
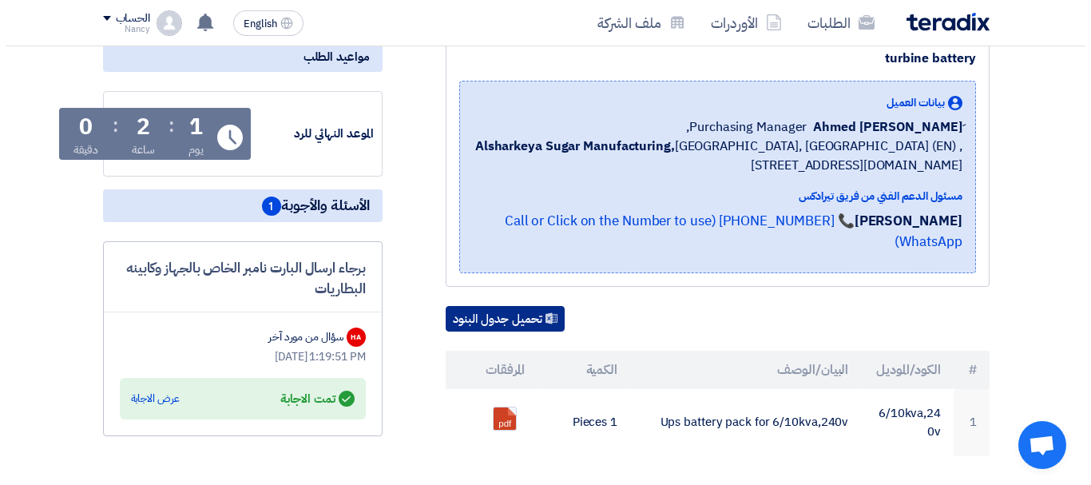
scroll to position [0, 0]
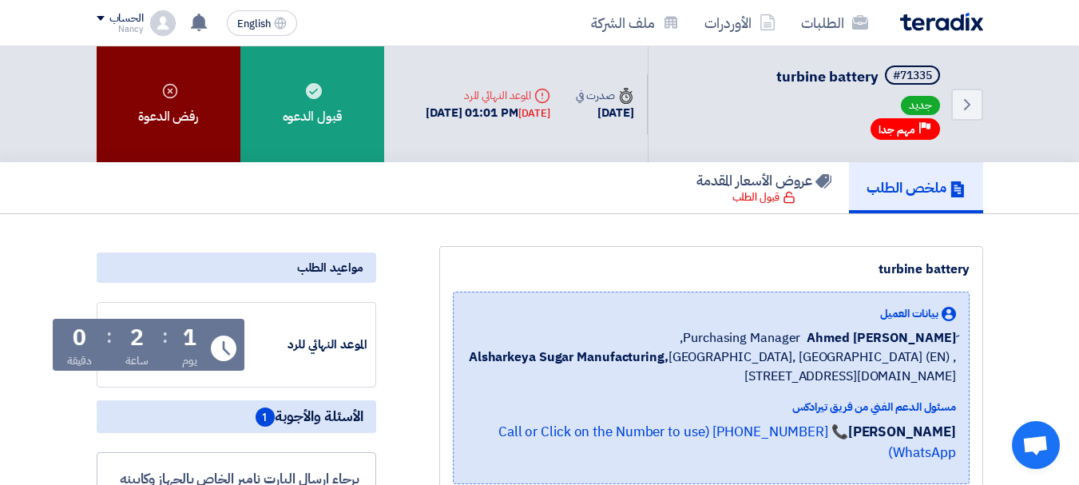
click at [204, 114] on div "رفض الدعوة" at bounding box center [169, 104] width 144 height 116
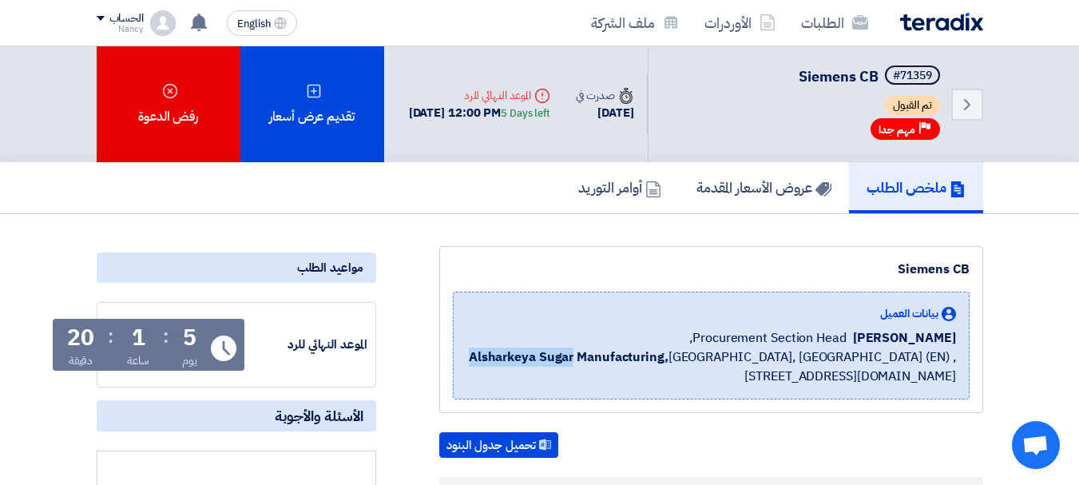
drag, startPoint x: 484, startPoint y: 352, endPoint x: 585, endPoint y: 351, distance: 101.4
click at [585, 351] on b "Alsharkeya Sugar Manufacturing," at bounding box center [569, 356] width 200 height 19
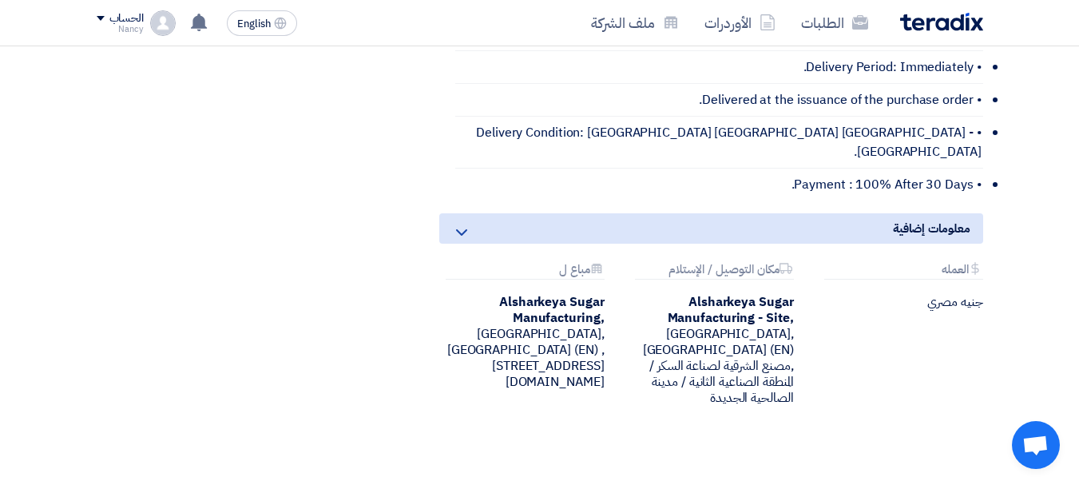
scroll to position [719, 0]
drag, startPoint x: 502, startPoint y: 278, endPoint x: 604, endPoint y: 282, distance: 101.5
click at [604, 291] on b "Alsharkeya Sugar Manufacturing," at bounding box center [551, 308] width 105 height 35
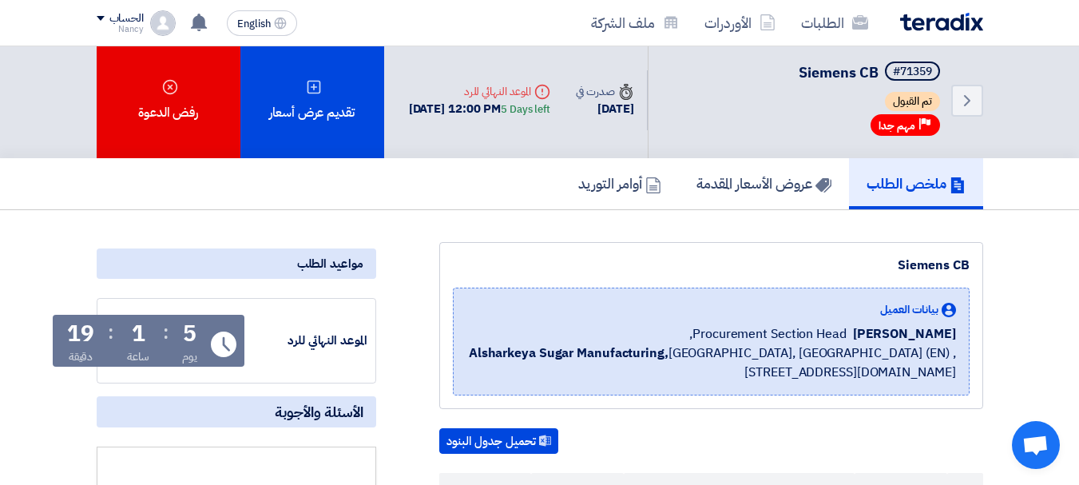
scroll to position [0, 0]
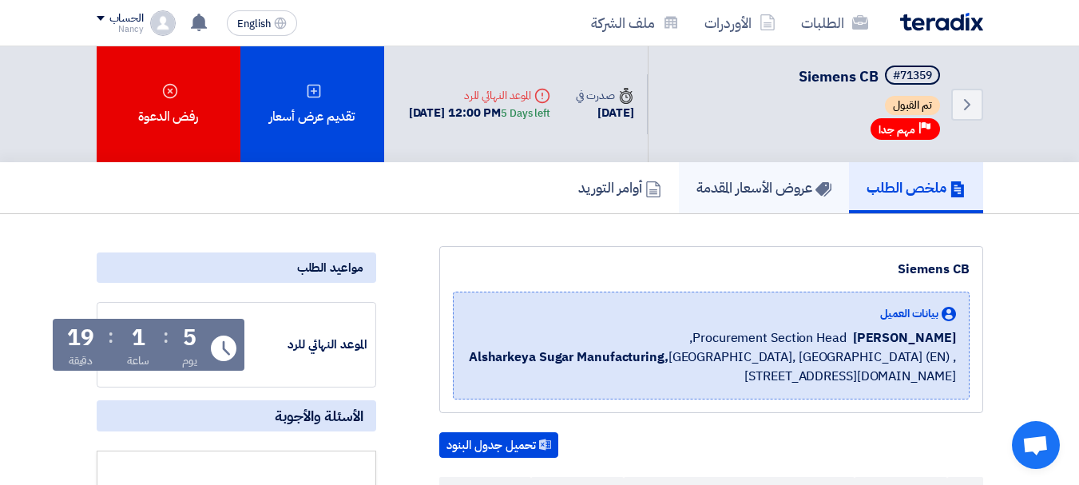
click at [771, 188] on h5 "عروض الأسعار المقدمة" at bounding box center [763, 187] width 135 height 18
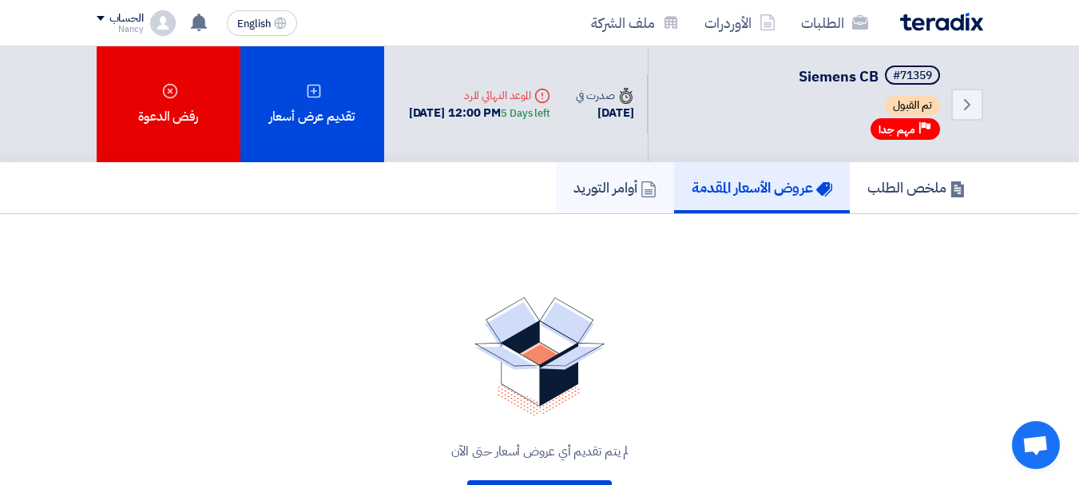
click at [599, 190] on h5 "أوامر التوريد" at bounding box center [614, 187] width 83 height 18
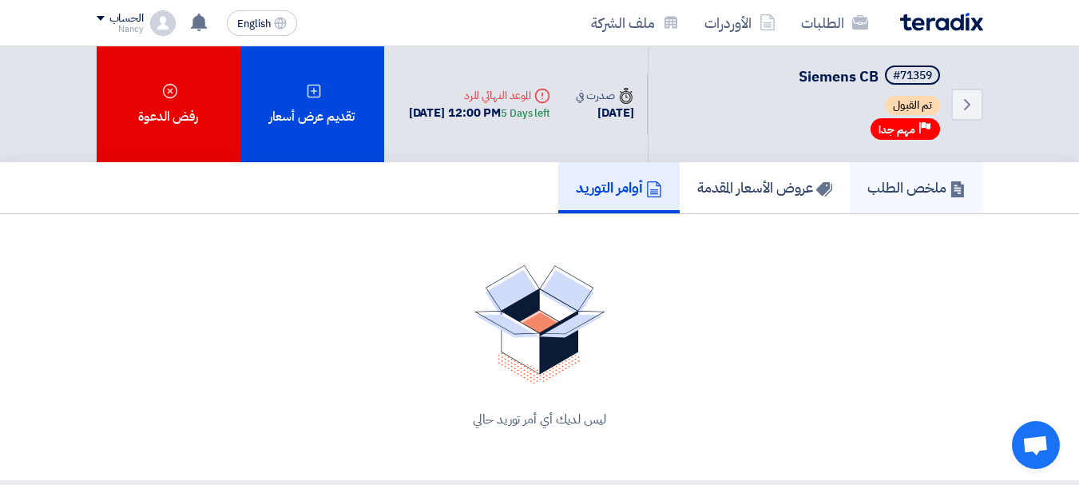
click at [903, 187] on h5 "ملخص الطلب" at bounding box center [916, 187] width 98 height 18
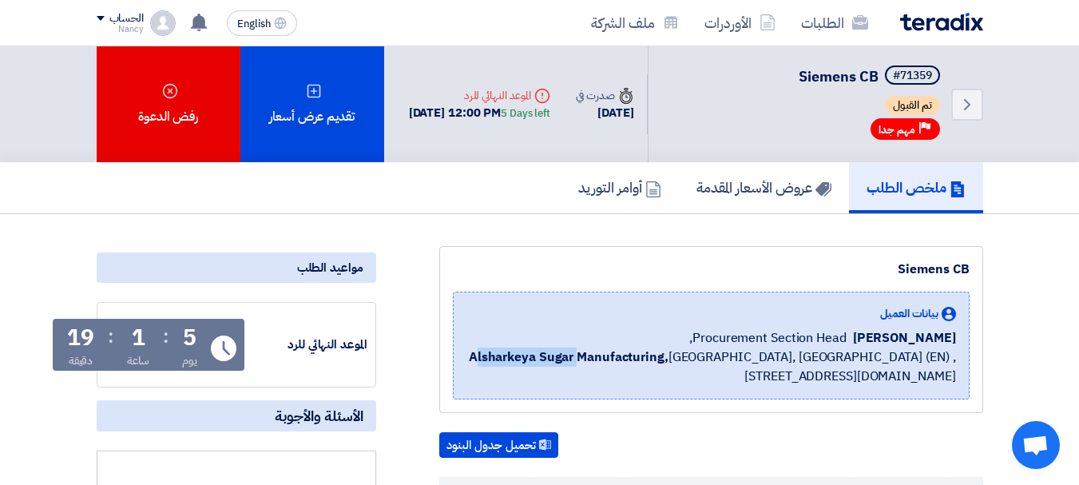
drag, startPoint x: 486, startPoint y: 355, endPoint x: 481, endPoint y: 346, distance: 10.7
click at [588, 356] on b "Alsharkeya Sugar Manufacturing," at bounding box center [569, 356] width 200 height 19
click at [499, 360] on b "Alsharkeya Sugar Manufacturing," at bounding box center [569, 356] width 200 height 19
drag, startPoint x: 482, startPoint y: 359, endPoint x: 584, endPoint y: 357, distance: 102.2
click at [584, 357] on b "Alsharkeya Sugar Manufacturing," at bounding box center [569, 356] width 200 height 19
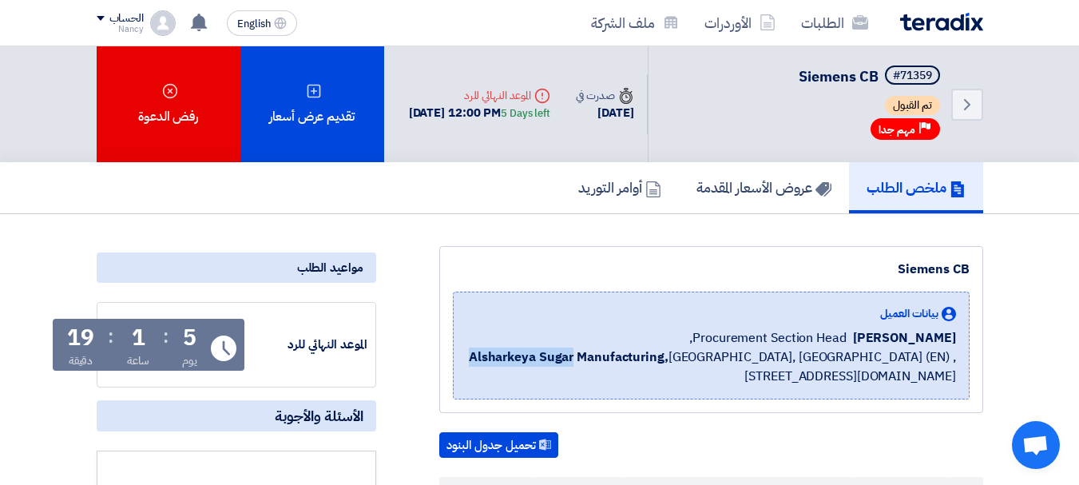
copy b "Alsharkeya Sugar"
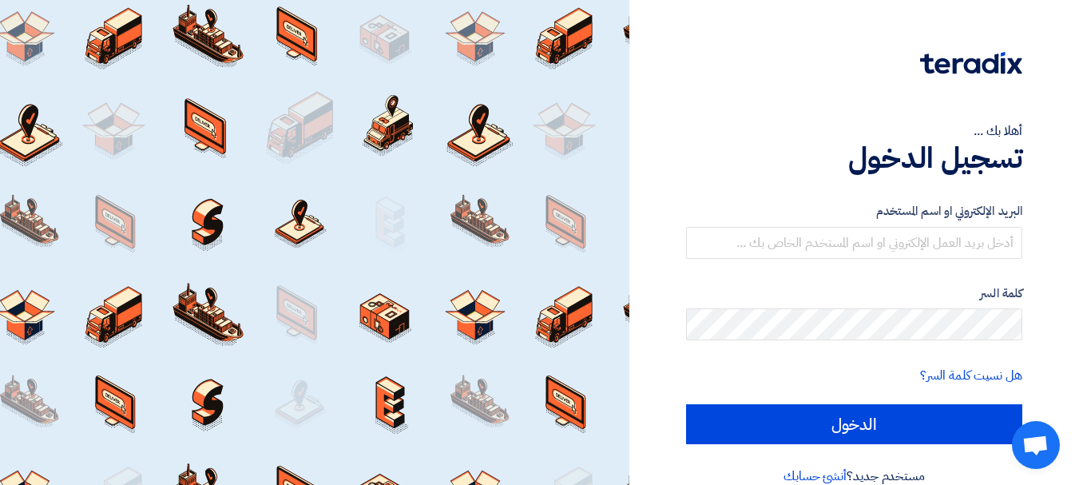
click at [671, 343] on div "أهلا بك ... تسجيل الدخول البريد الإلكتروني او اسم المستخدم كلمة السر هل نسيت كل…" at bounding box center [854, 255] width 426 height 511
